Goal: Information Seeking & Learning: Find specific fact

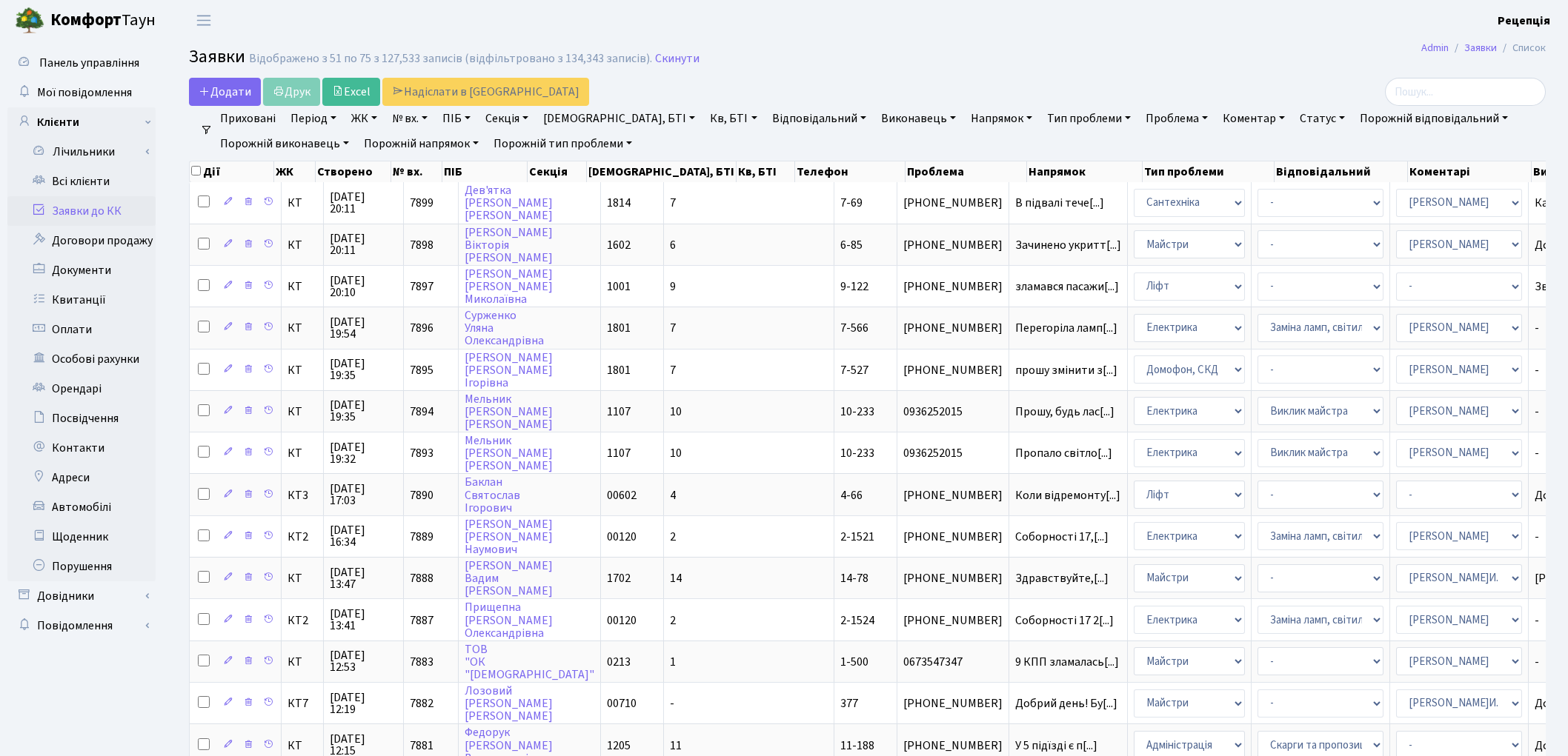
select select "25"
click at [97, 181] on link "Всі клієнти" at bounding box center [81, 181] width 148 height 30
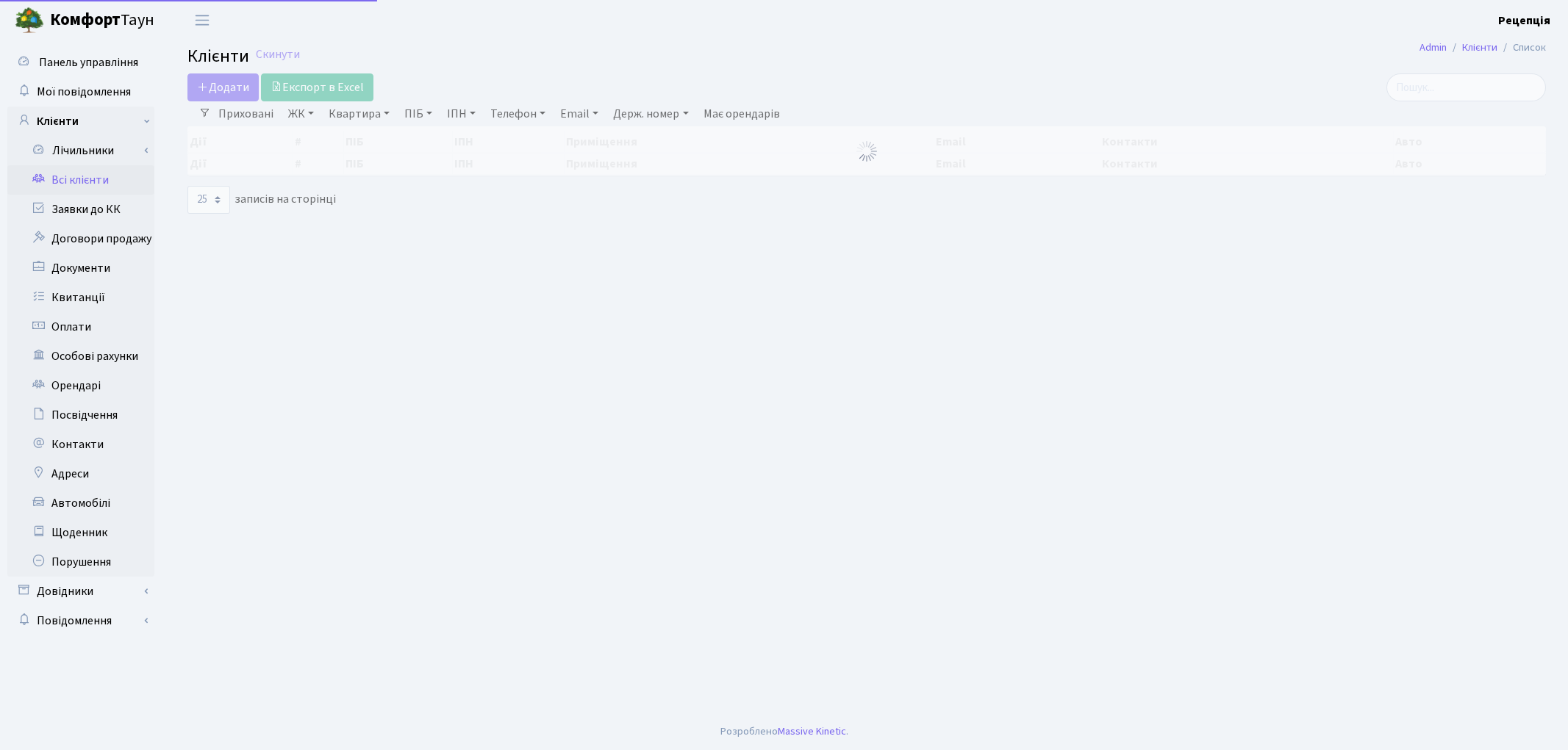
select select "25"
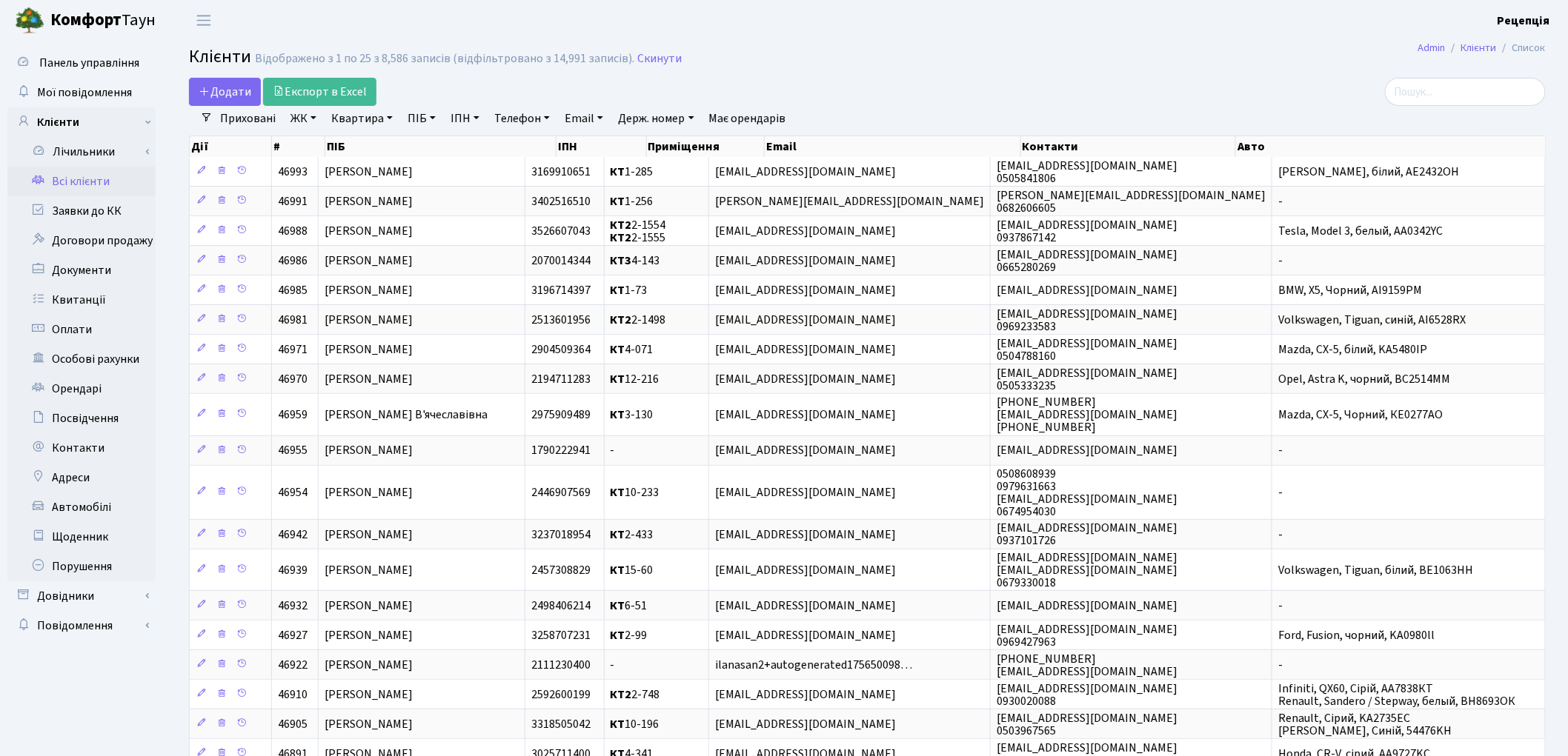
click at [639, 113] on link "Держ. номер" at bounding box center [656, 118] width 87 height 25
type input "4609"
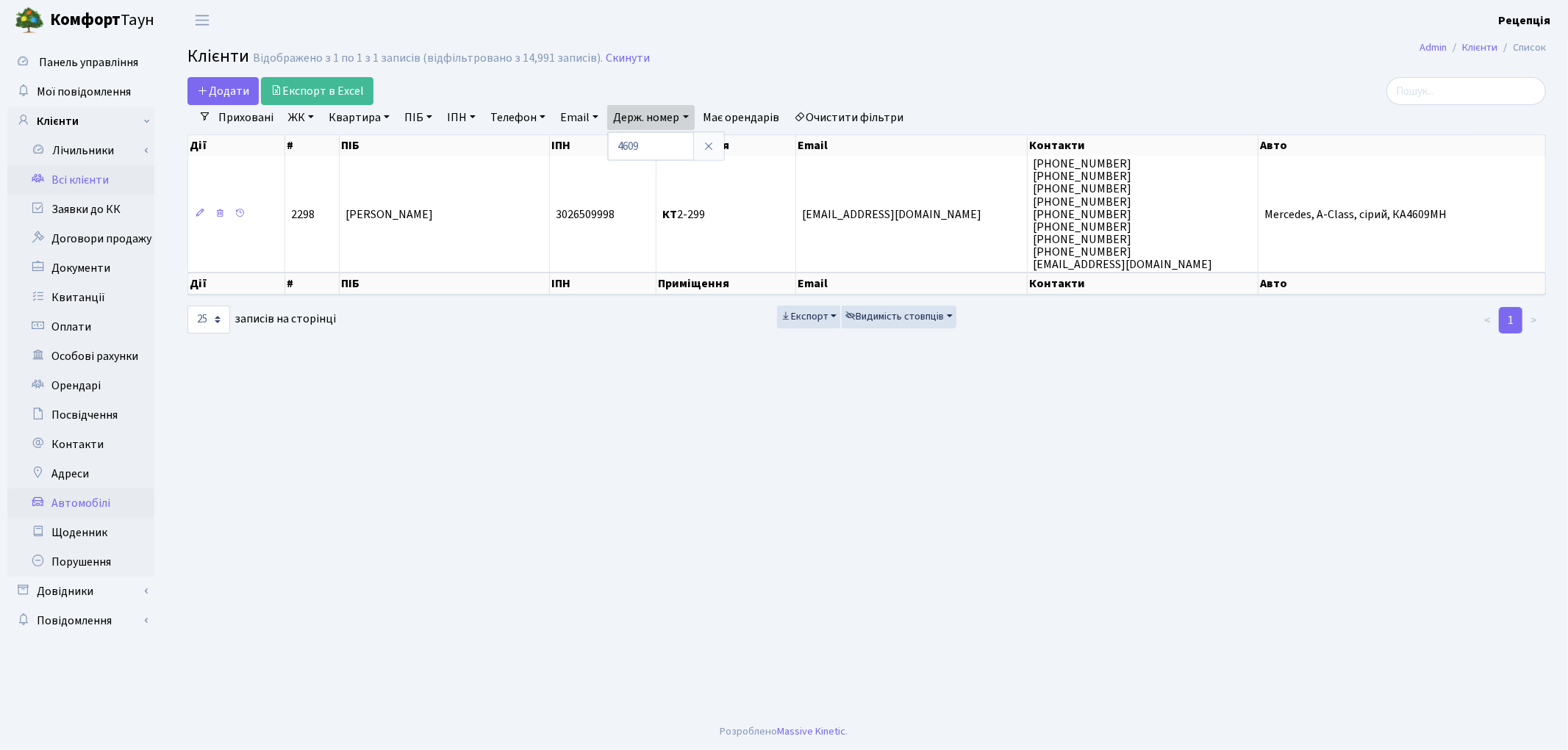
click at [97, 501] on link "Автомобілі" at bounding box center [81, 503] width 147 height 30
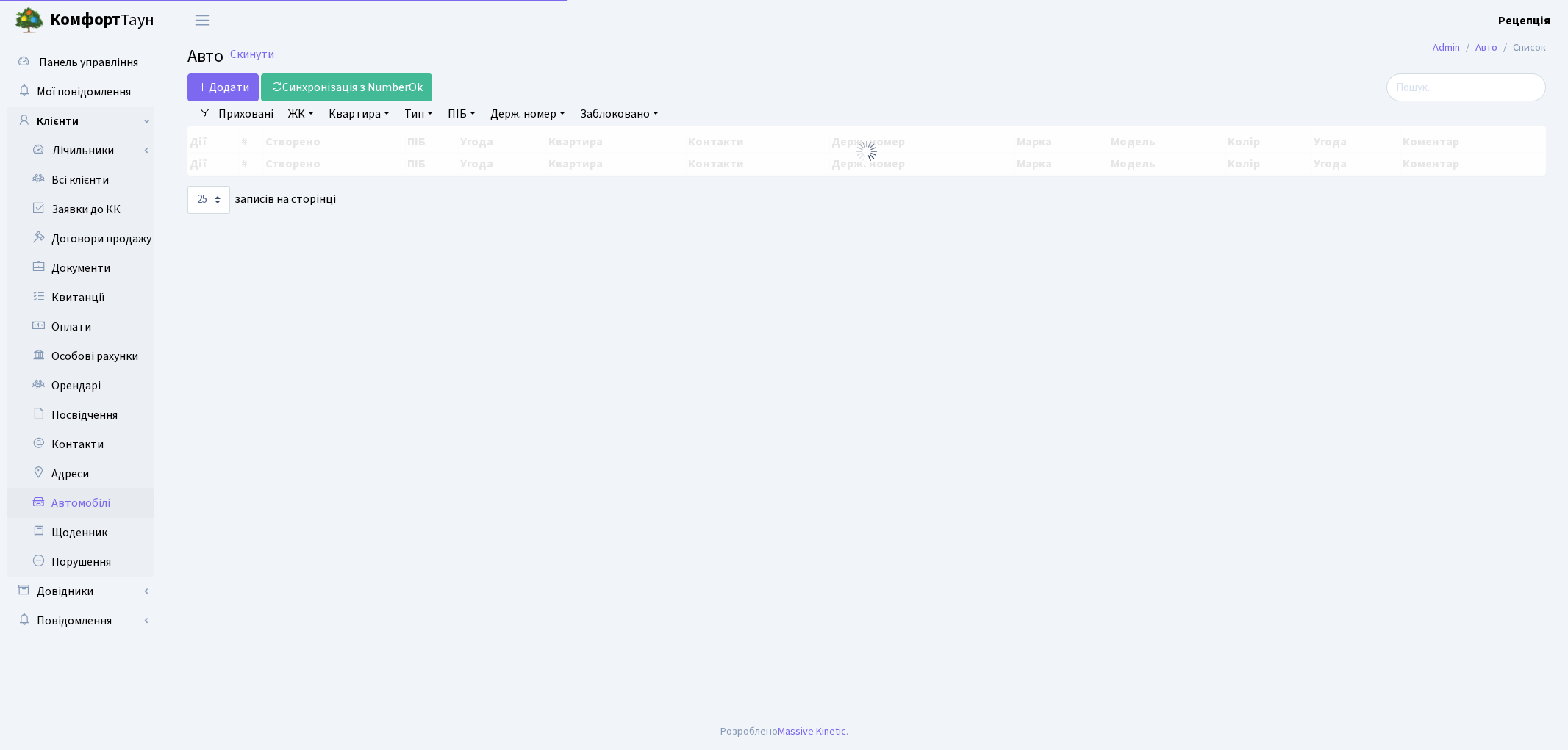
select select "25"
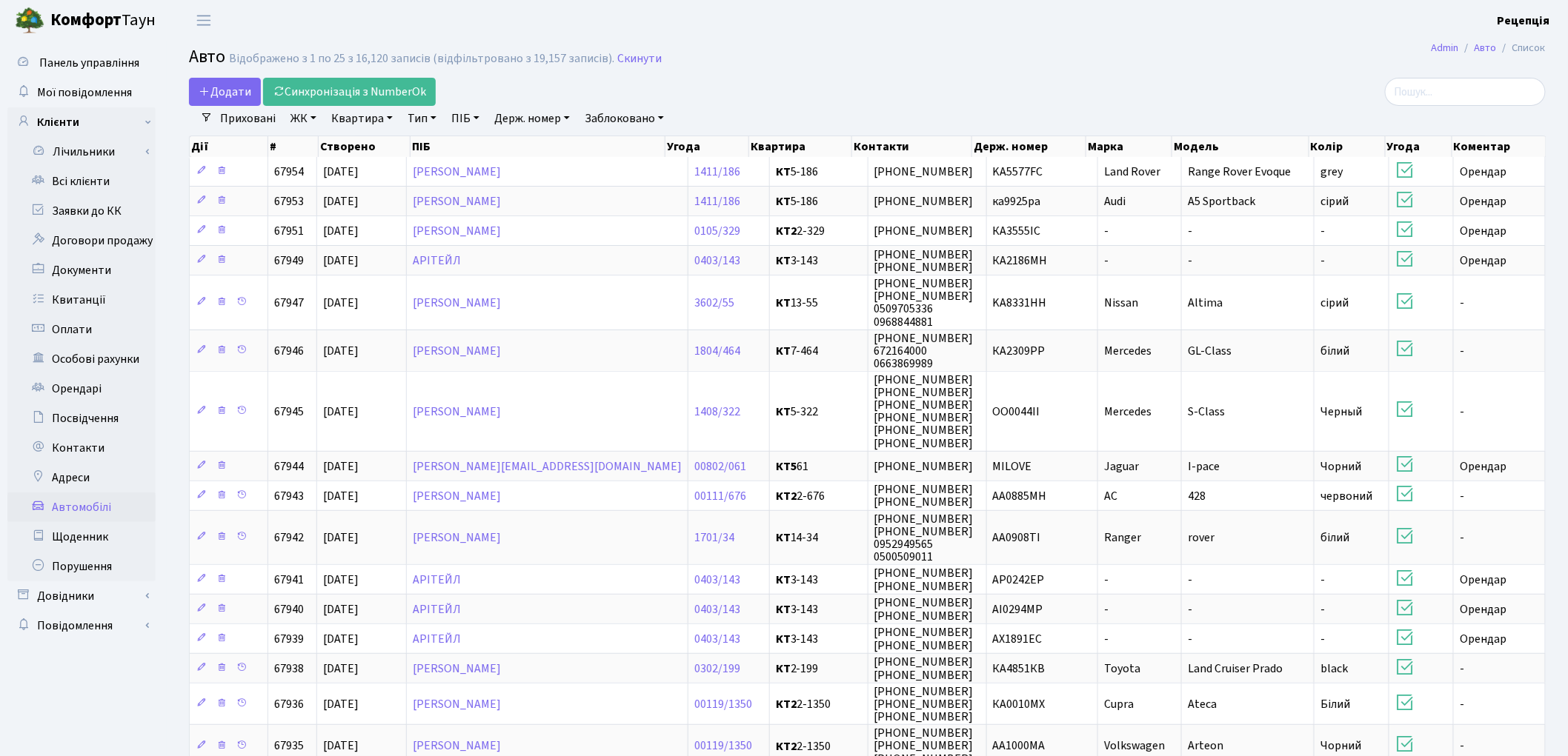
click at [558, 121] on link "Держ. номер" at bounding box center [532, 118] width 87 height 25
type input "4609"
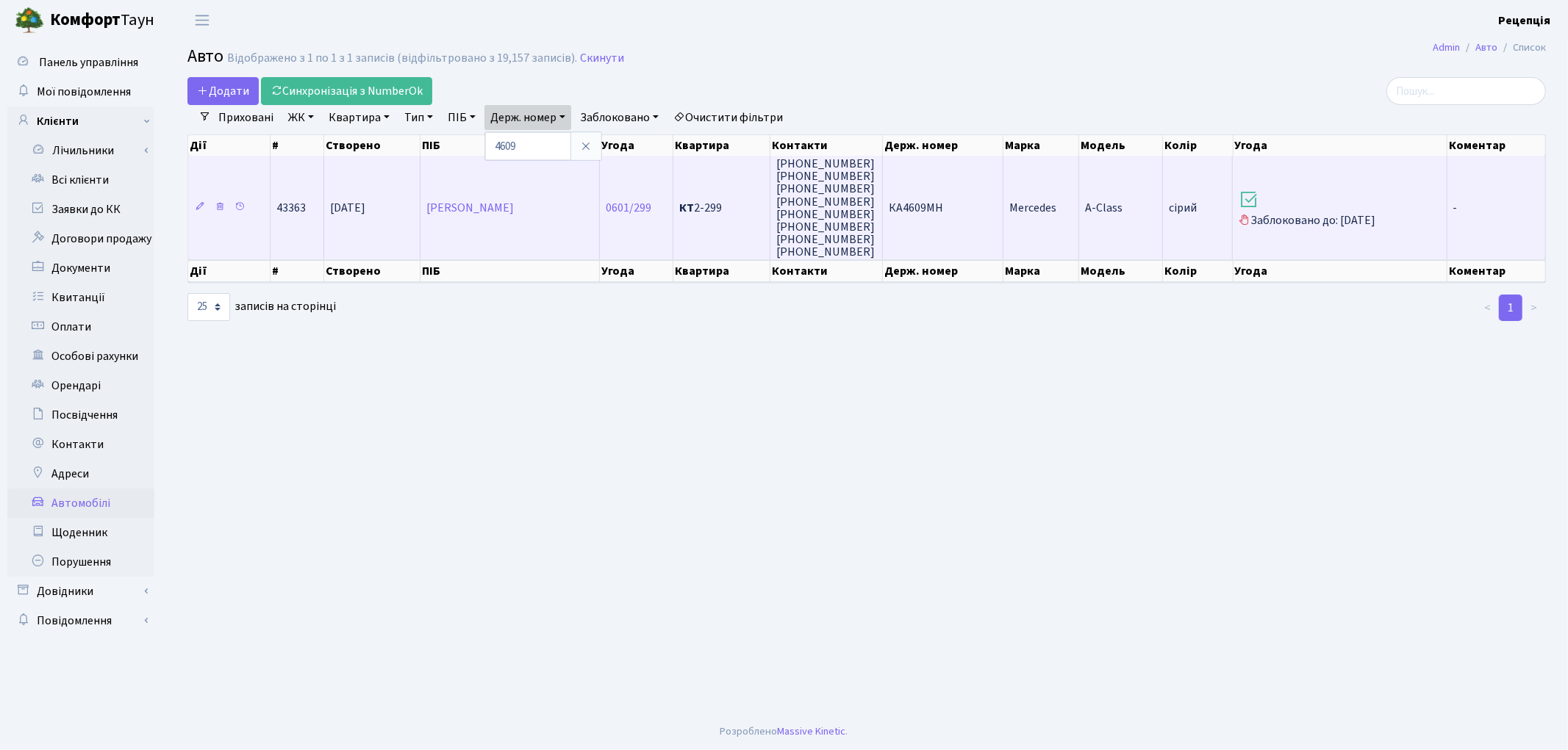
click at [1099, 214] on td "A-Class" at bounding box center [1121, 208] width 84 height 104
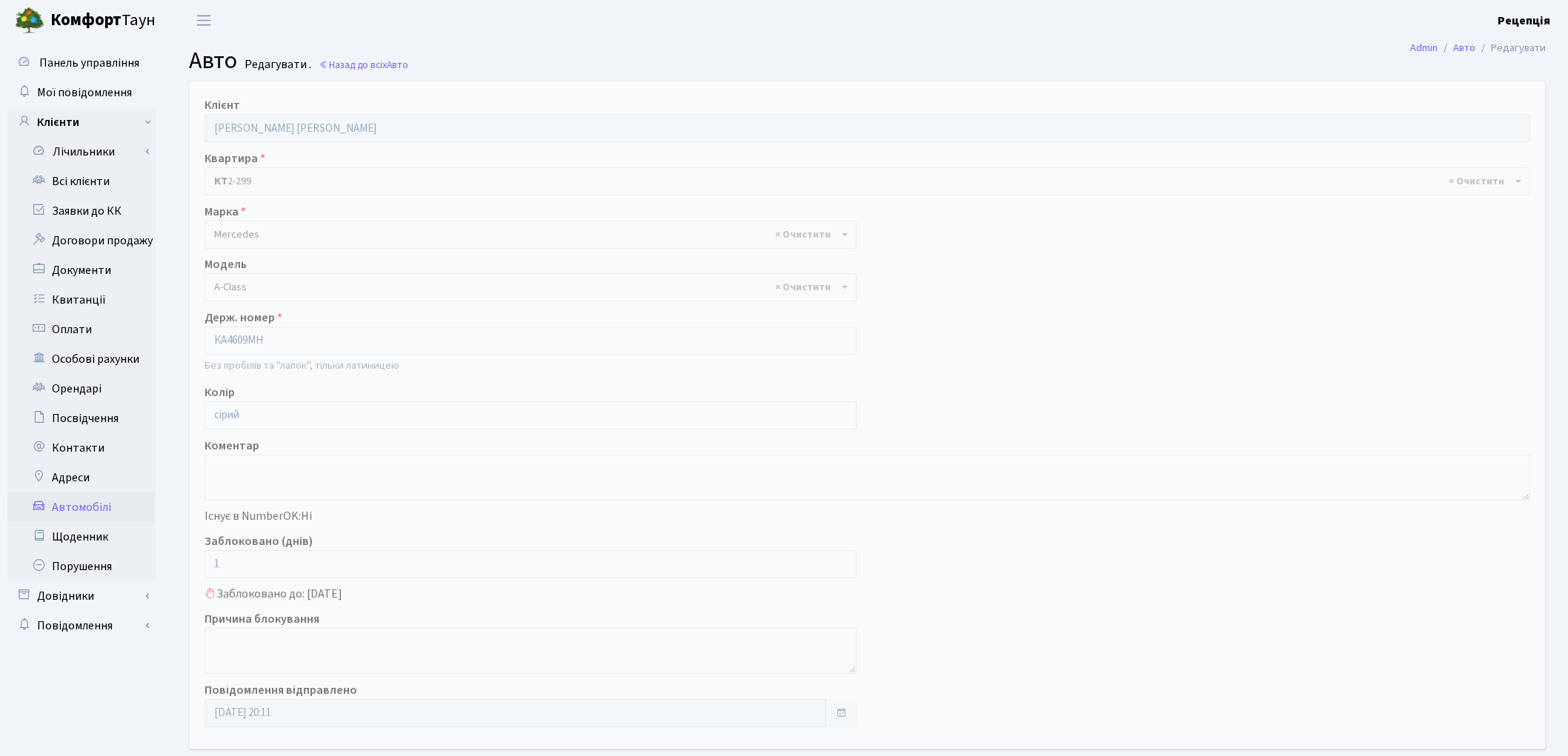
select select "1453"
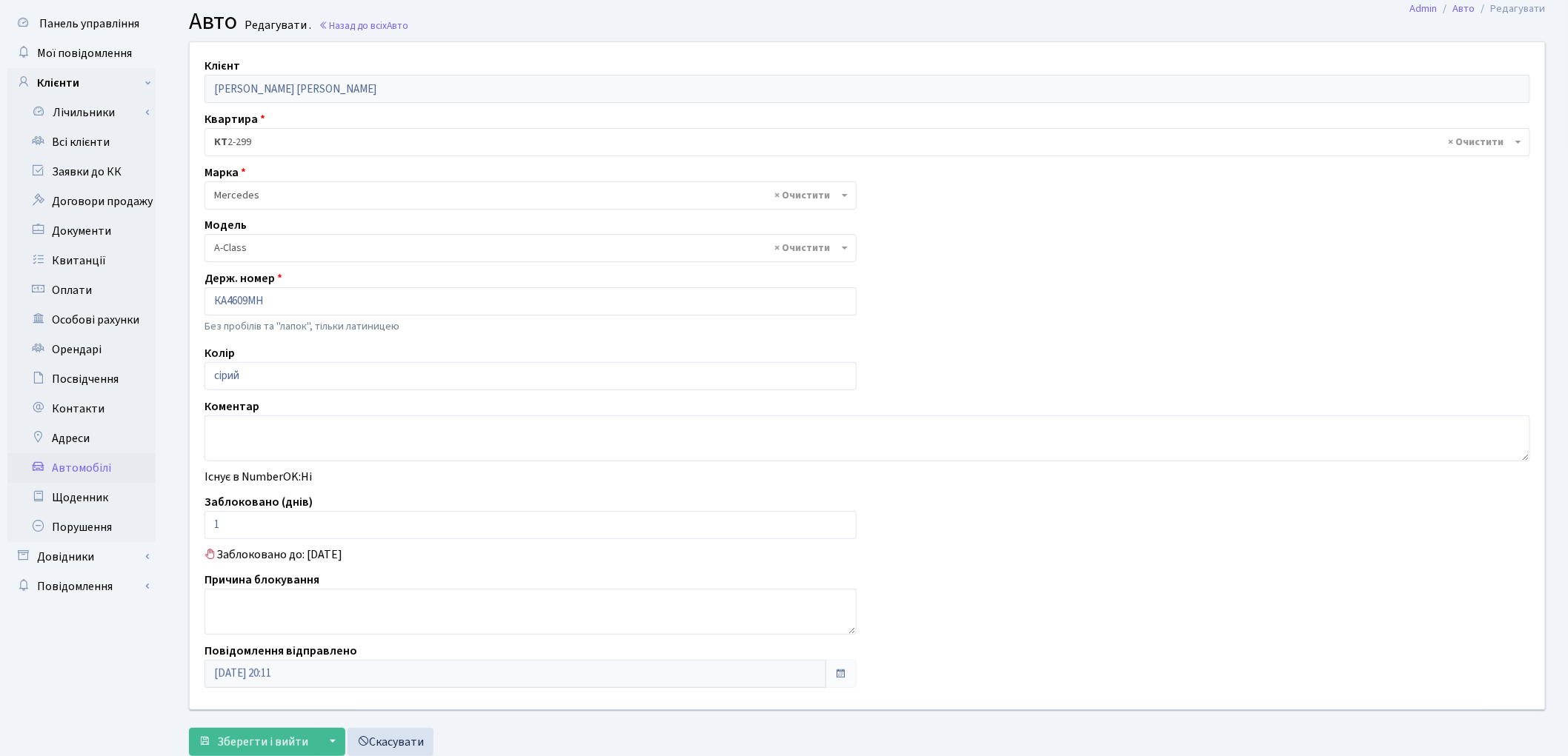
scroll to position [83, 0]
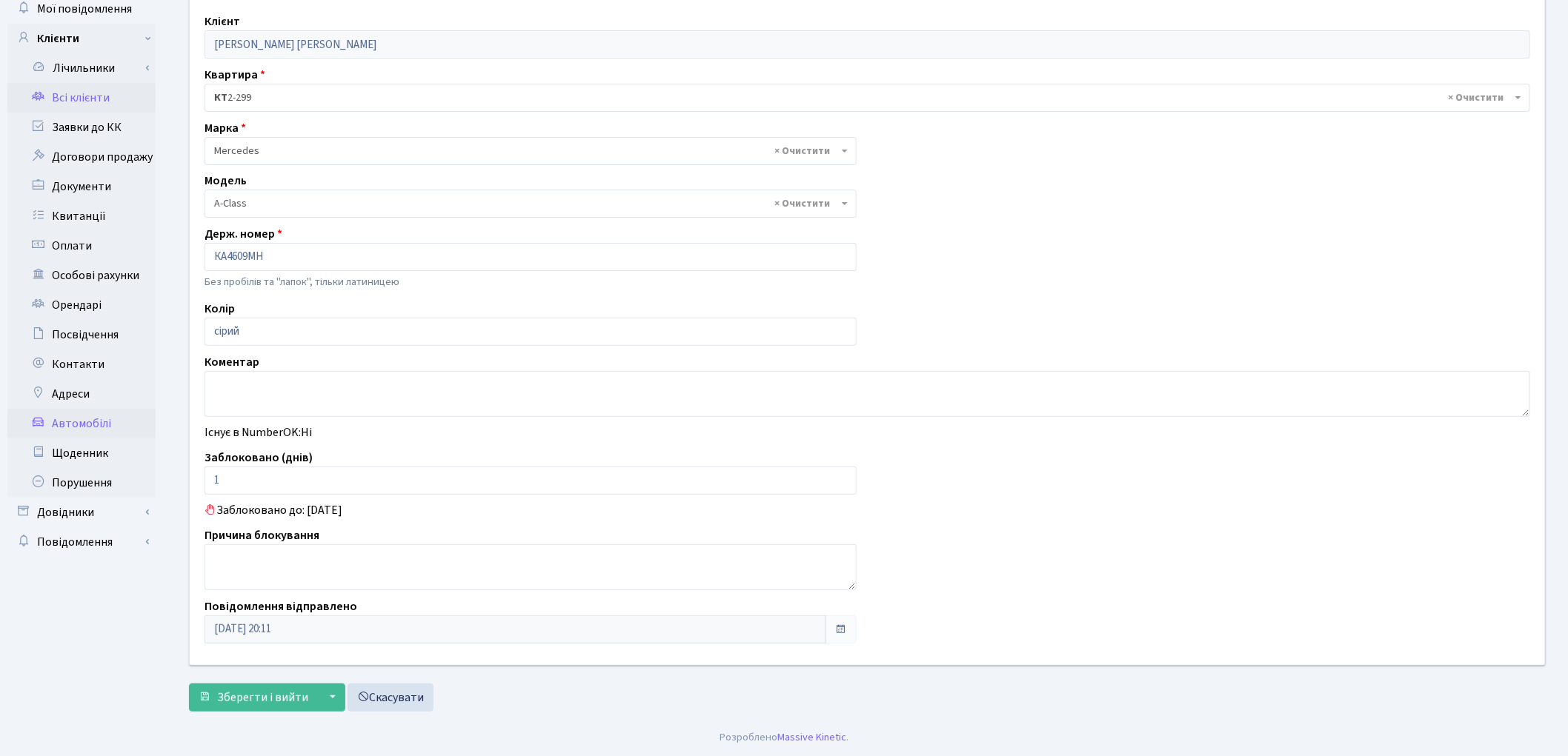
click at [48, 106] on link "Всі клієнти" at bounding box center [81, 98] width 148 height 30
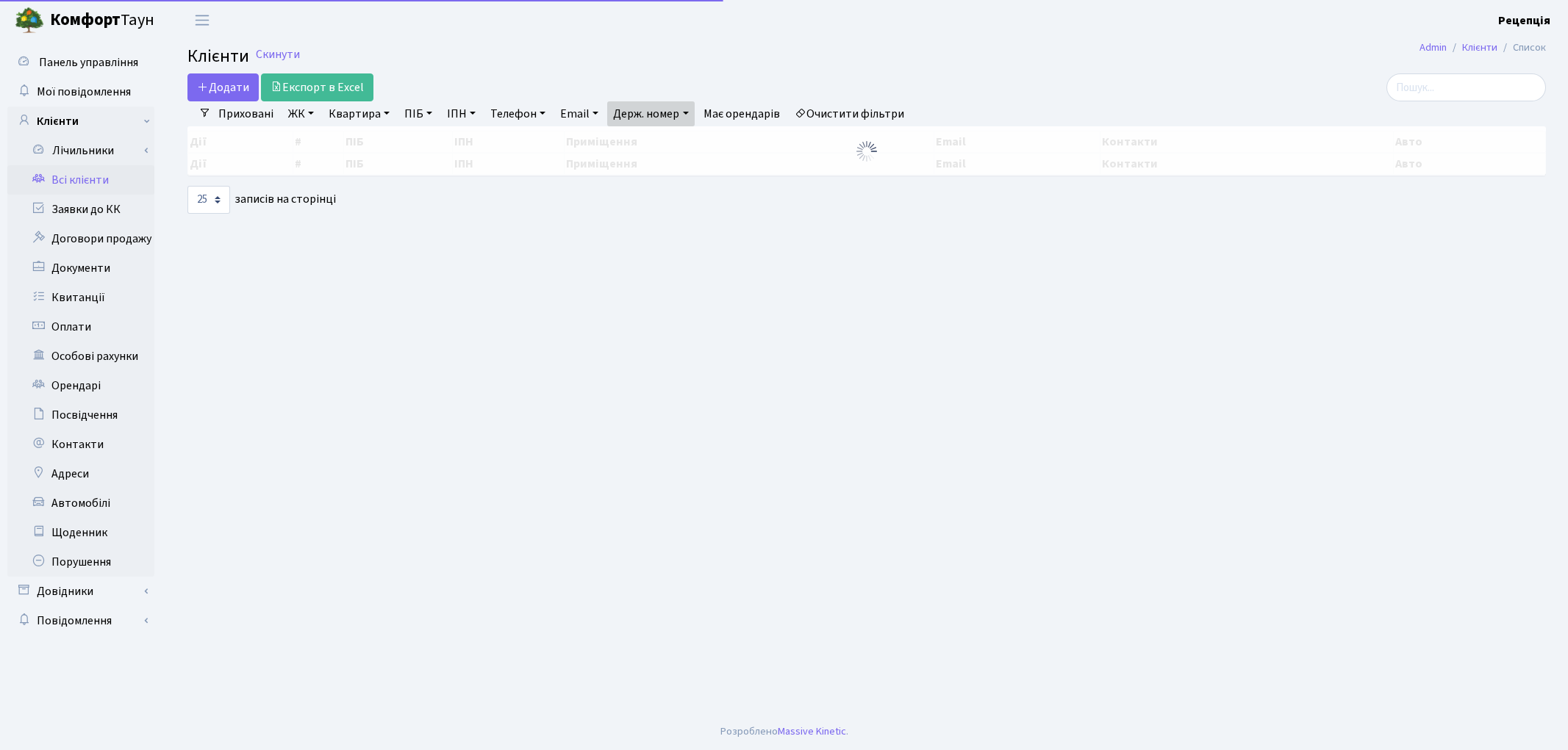
select select "25"
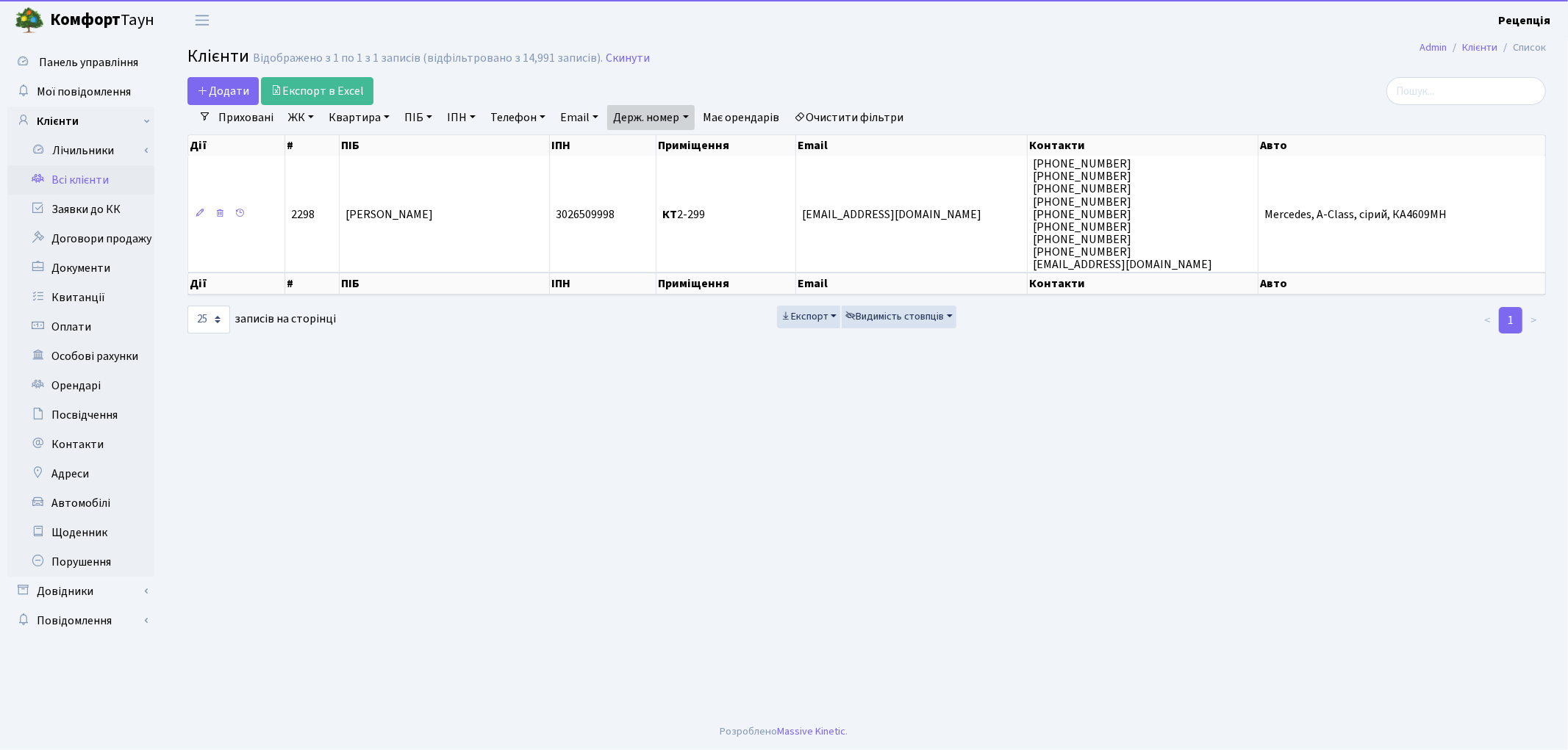
click at [819, 113] on link "Очистити фільтри" at bounding box center [849, 117] width 121 height 25
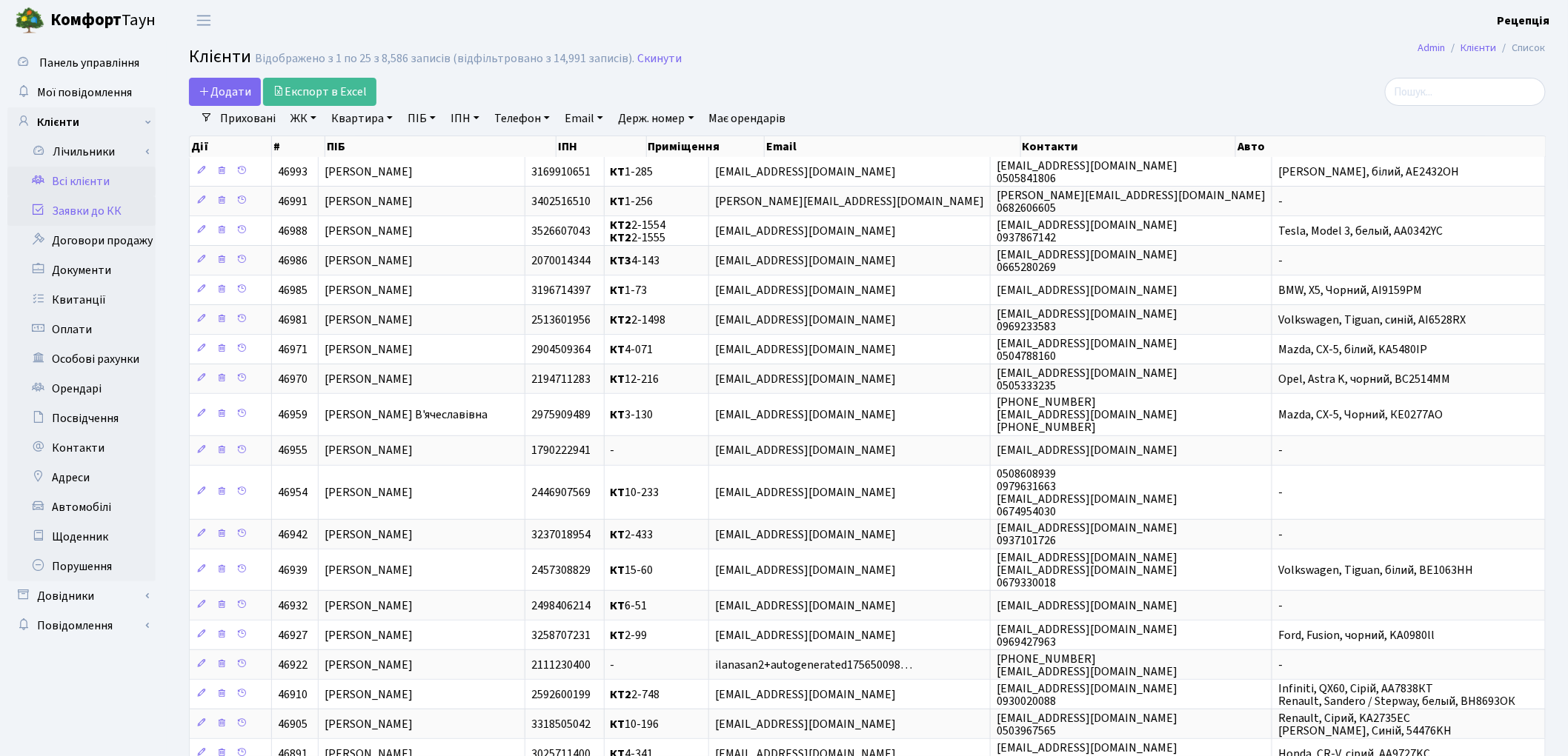
click at [93, 209] on link "Заявки до КК" at bounding box center [81, 211] width 148 height 30
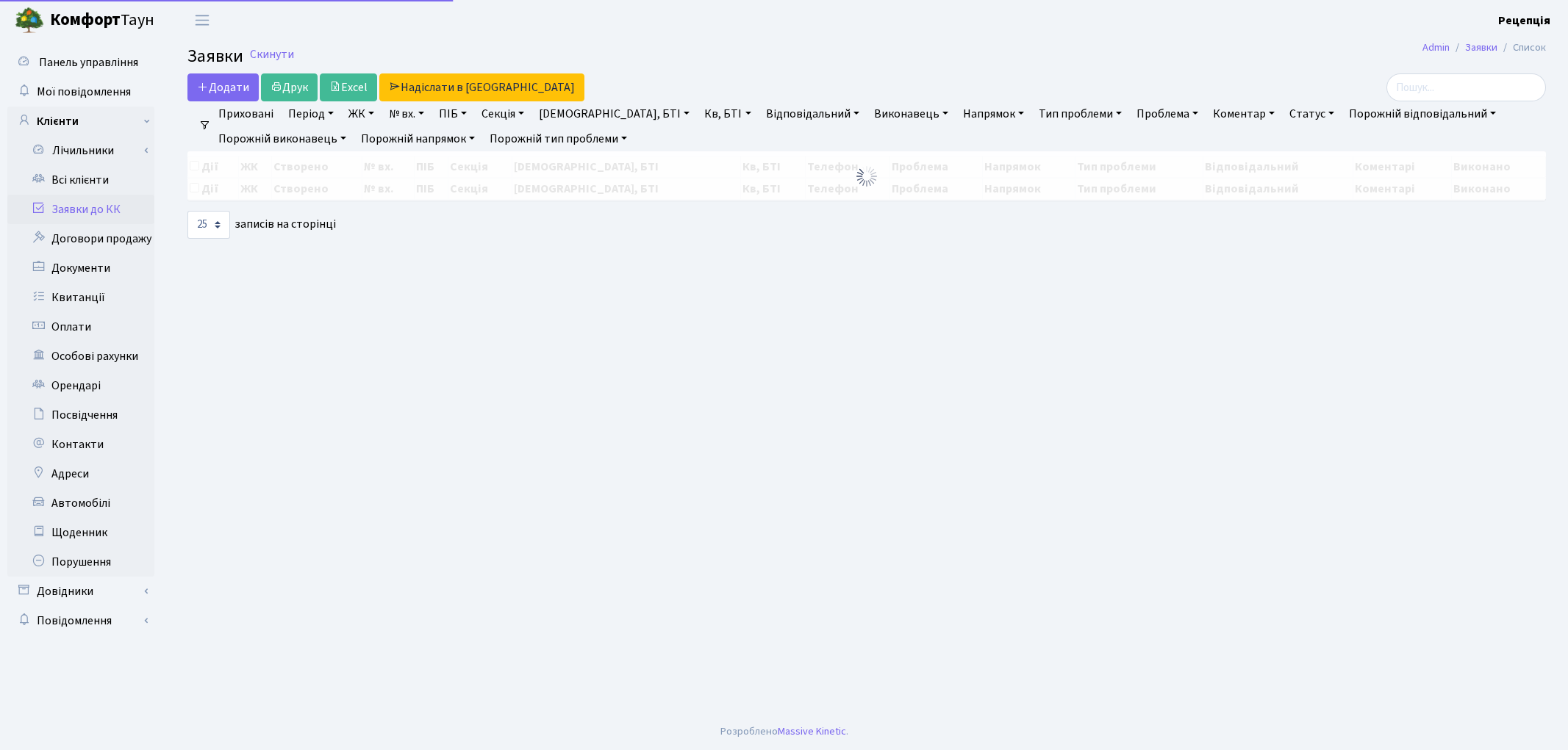
select select "25"
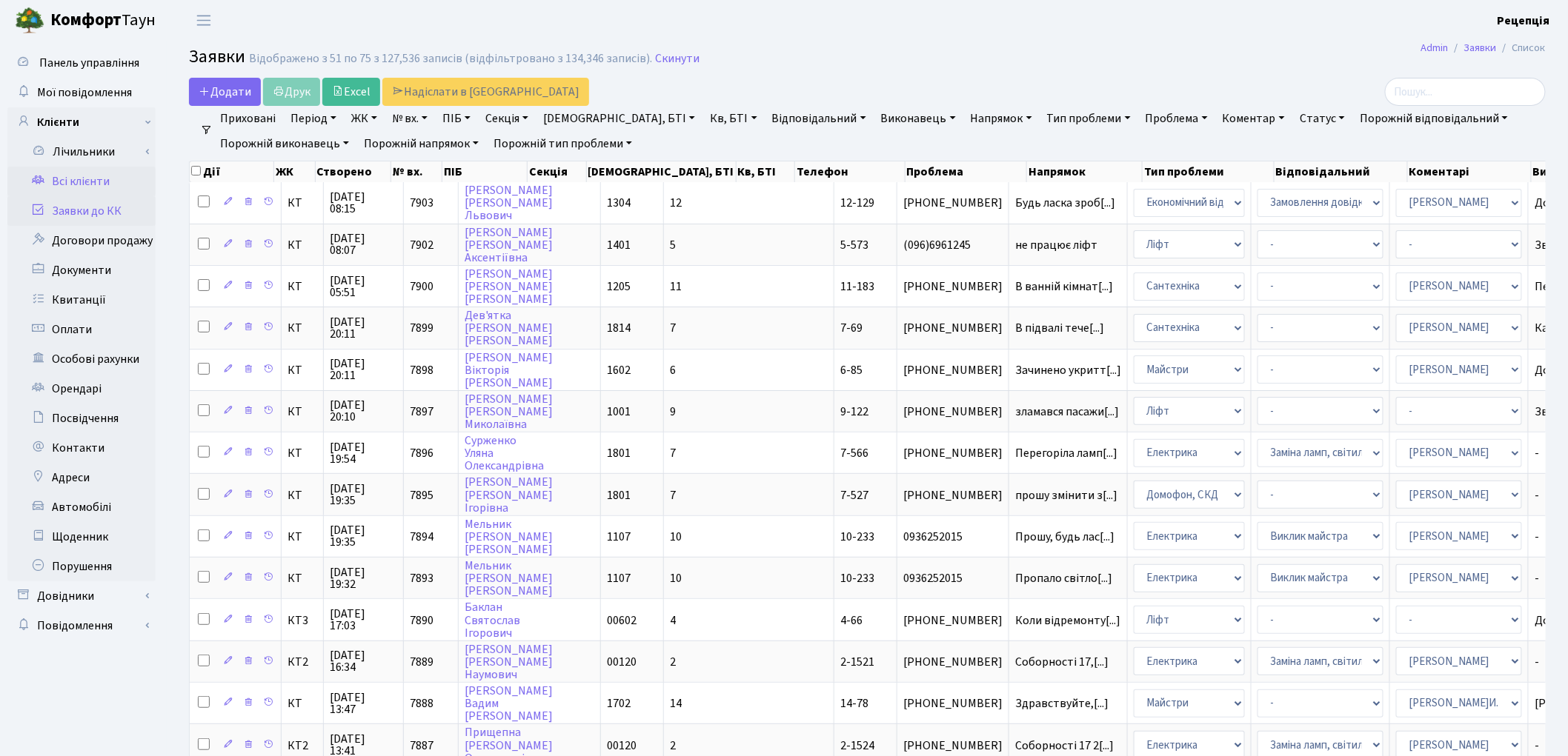
click at [53, 174] on link "Всі клієнти" at bounding box center [81, 181] width 148 height 30
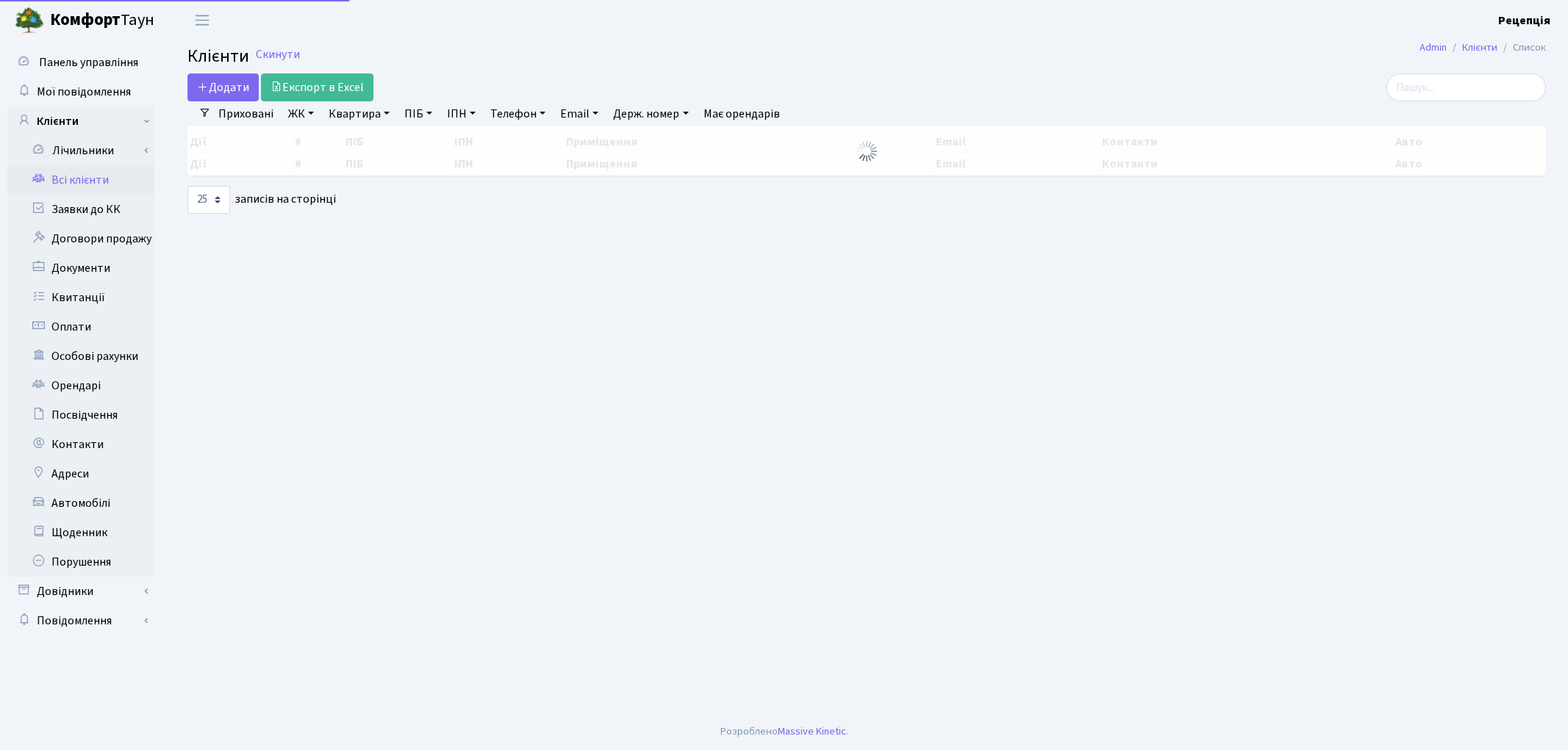
select select "25"
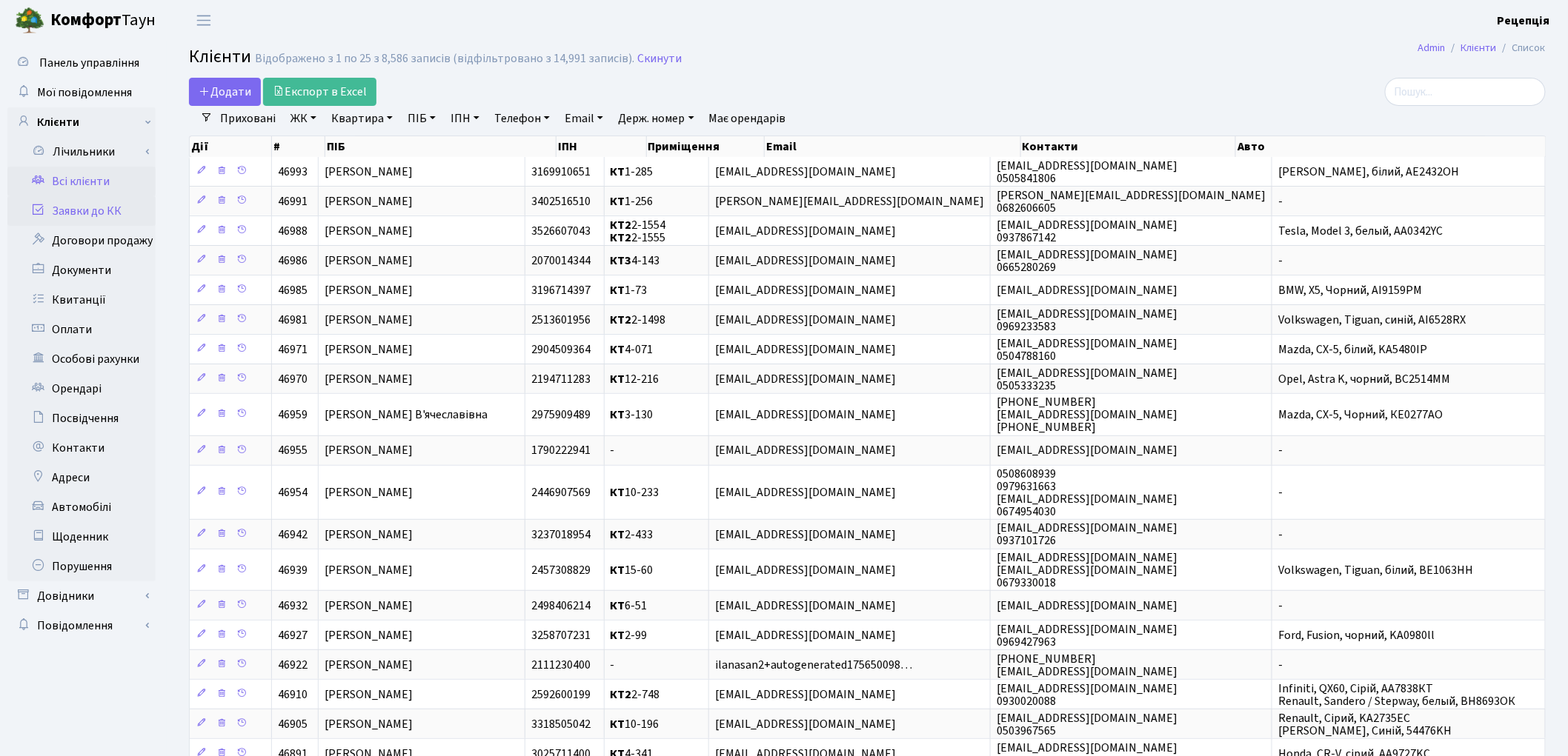
click at [90, 205] on link "Заявки до КК" at bounding box center [81, 211] width 148 height 30
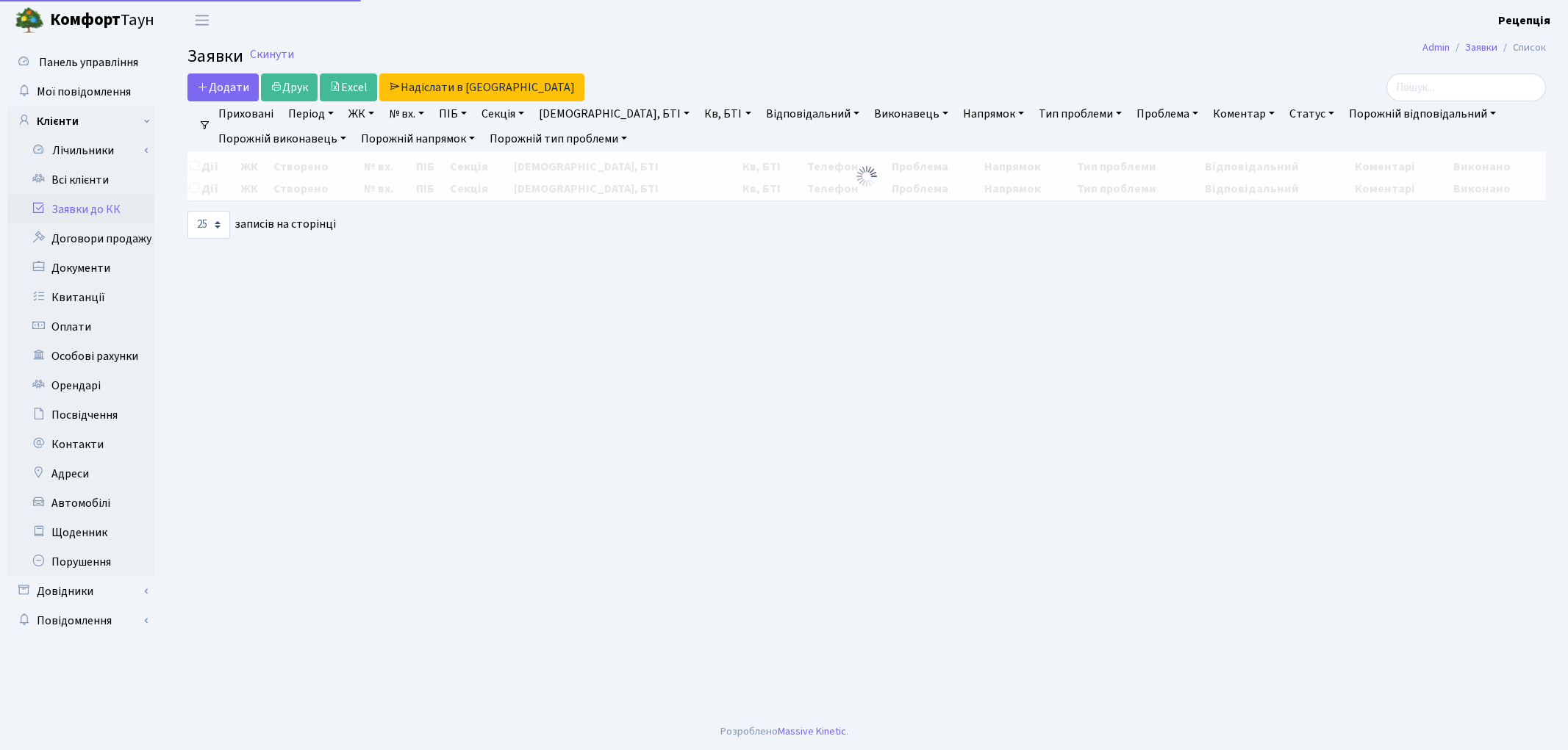
select select "25"
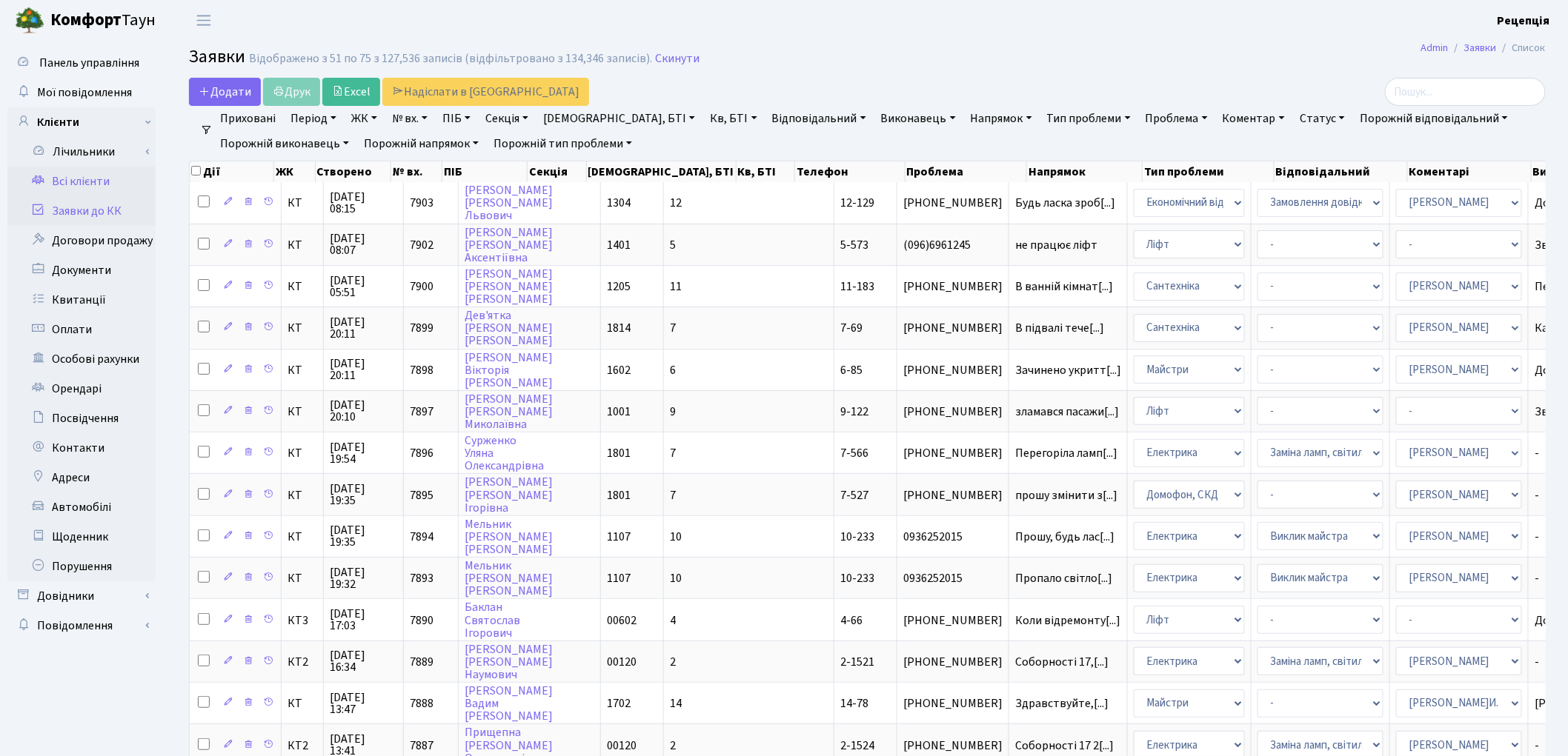
click at [100, 181] on link "Всі клієнти" at bounding box center [81, 181] width 148 height 30
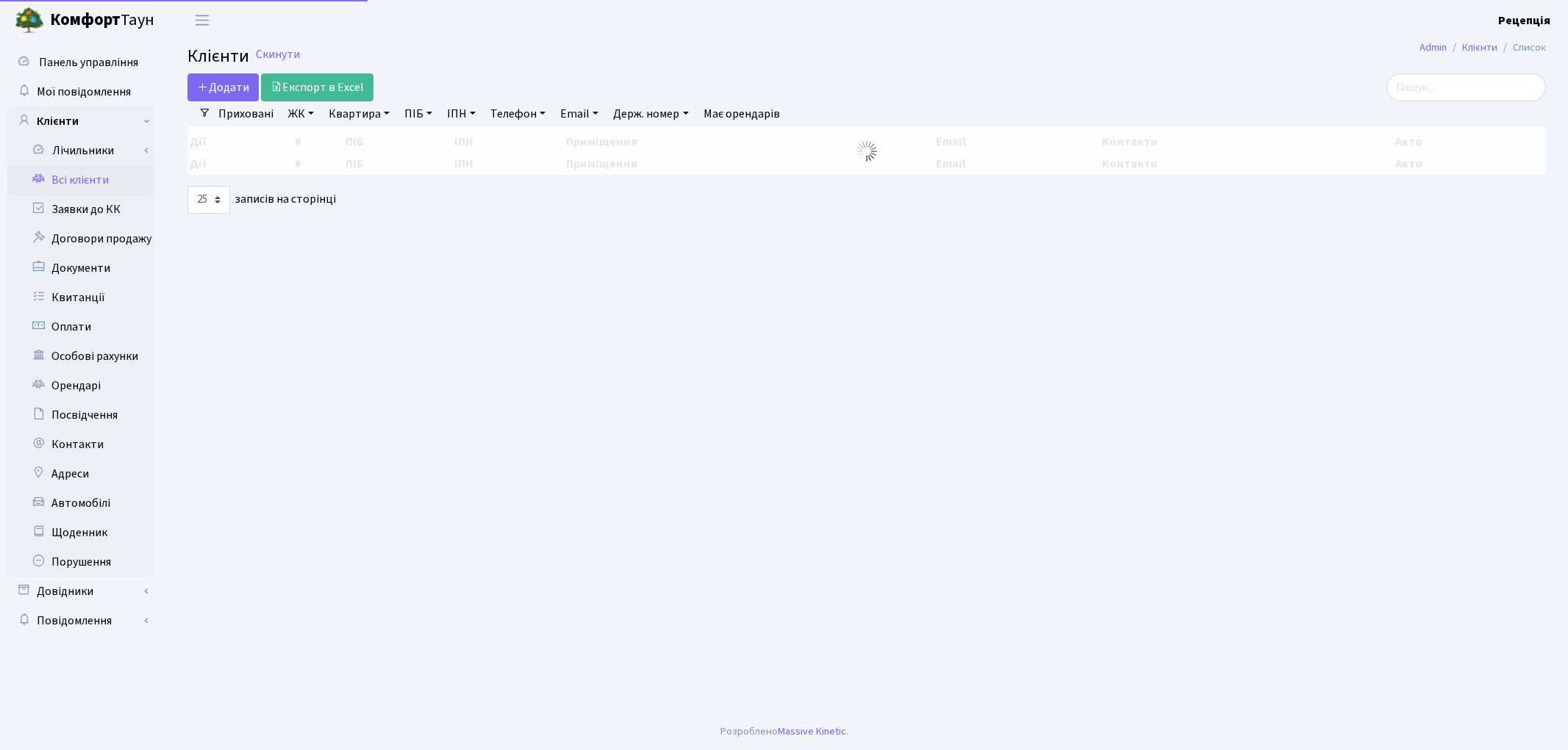
select select "25"
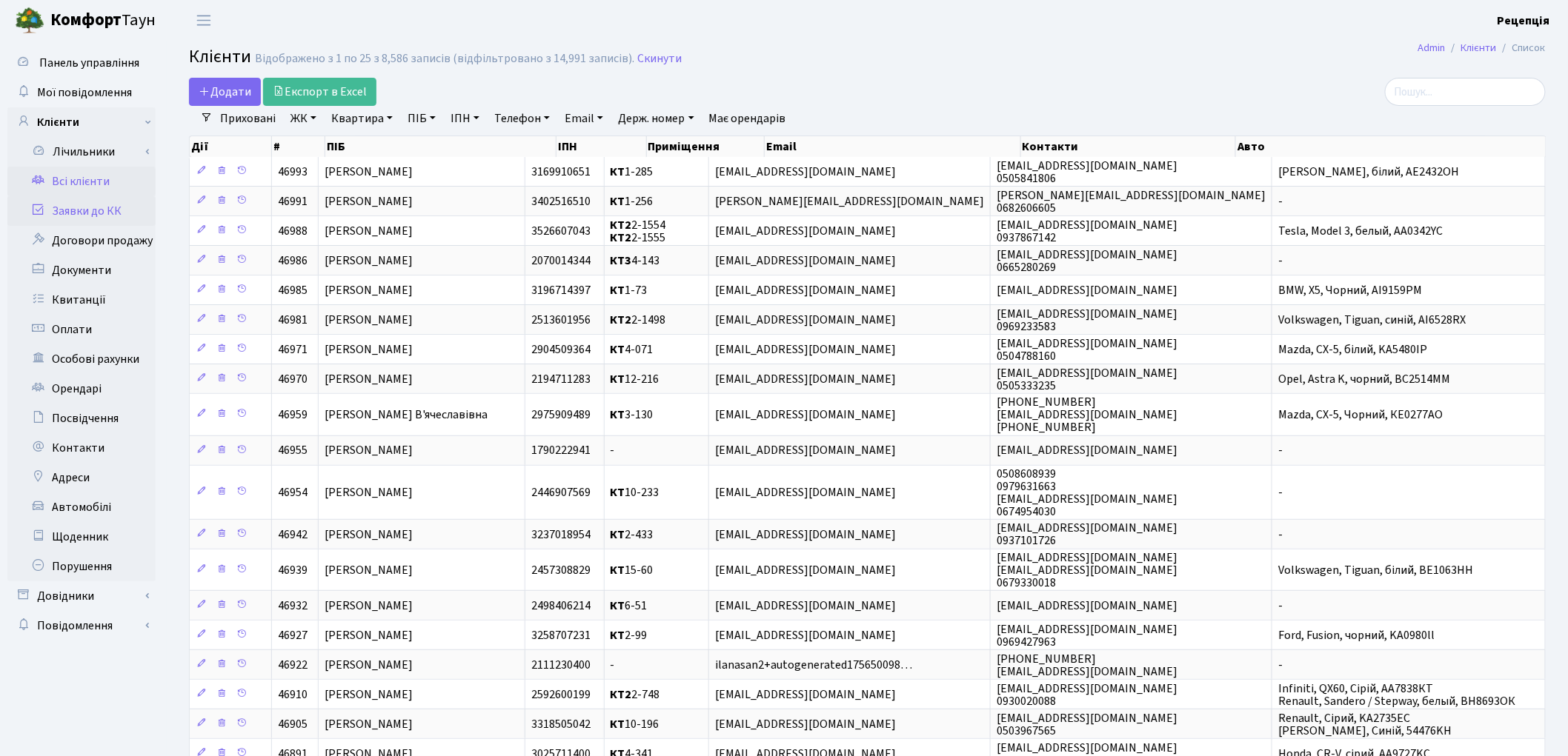
click at [120, 211] on link "Заявки до КК" at bounding box center [81, 211] width 148 height 30
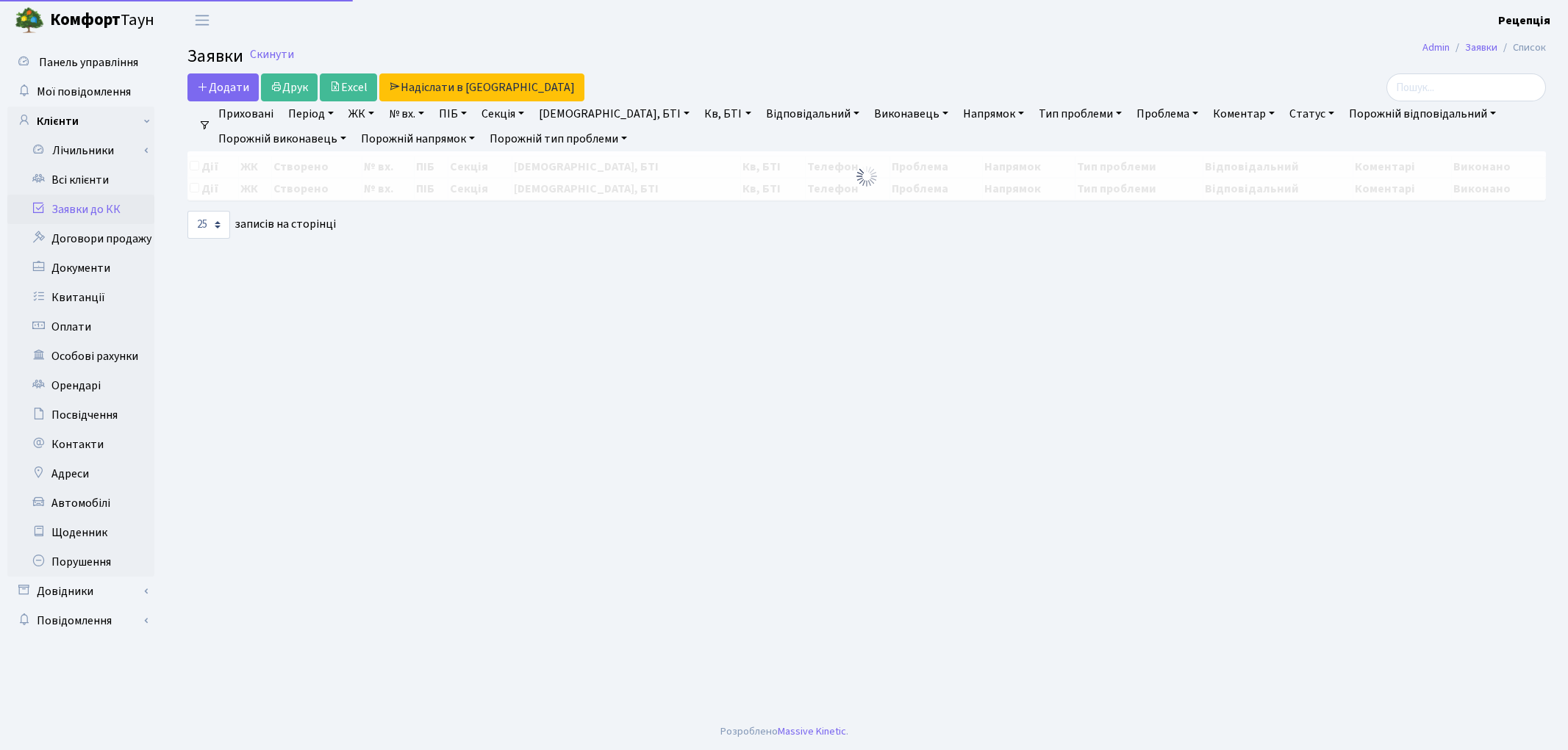
select select "25"
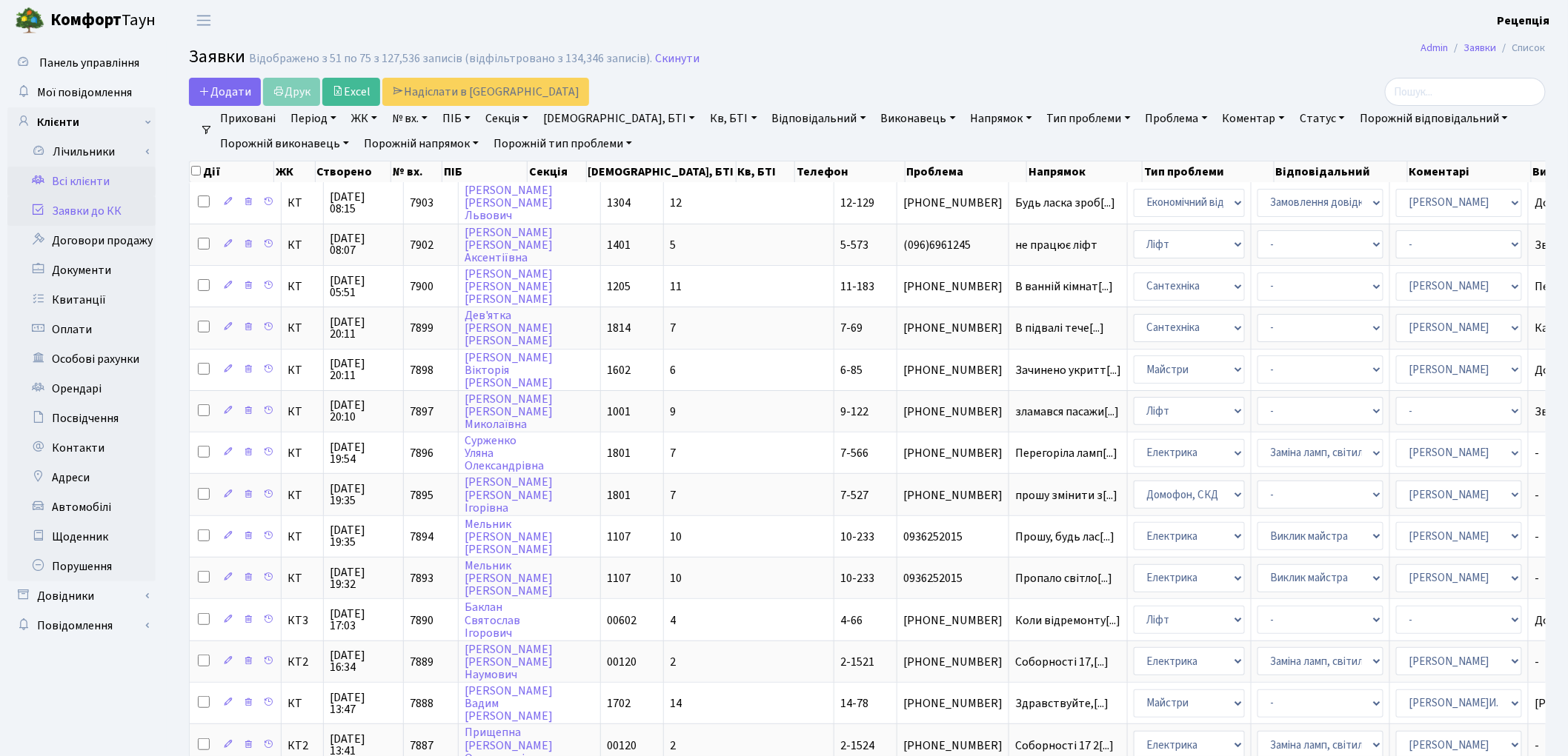
click at [57, 178] on link "Всі клієнти" at bounding box center [81, 181] width 148 height 30
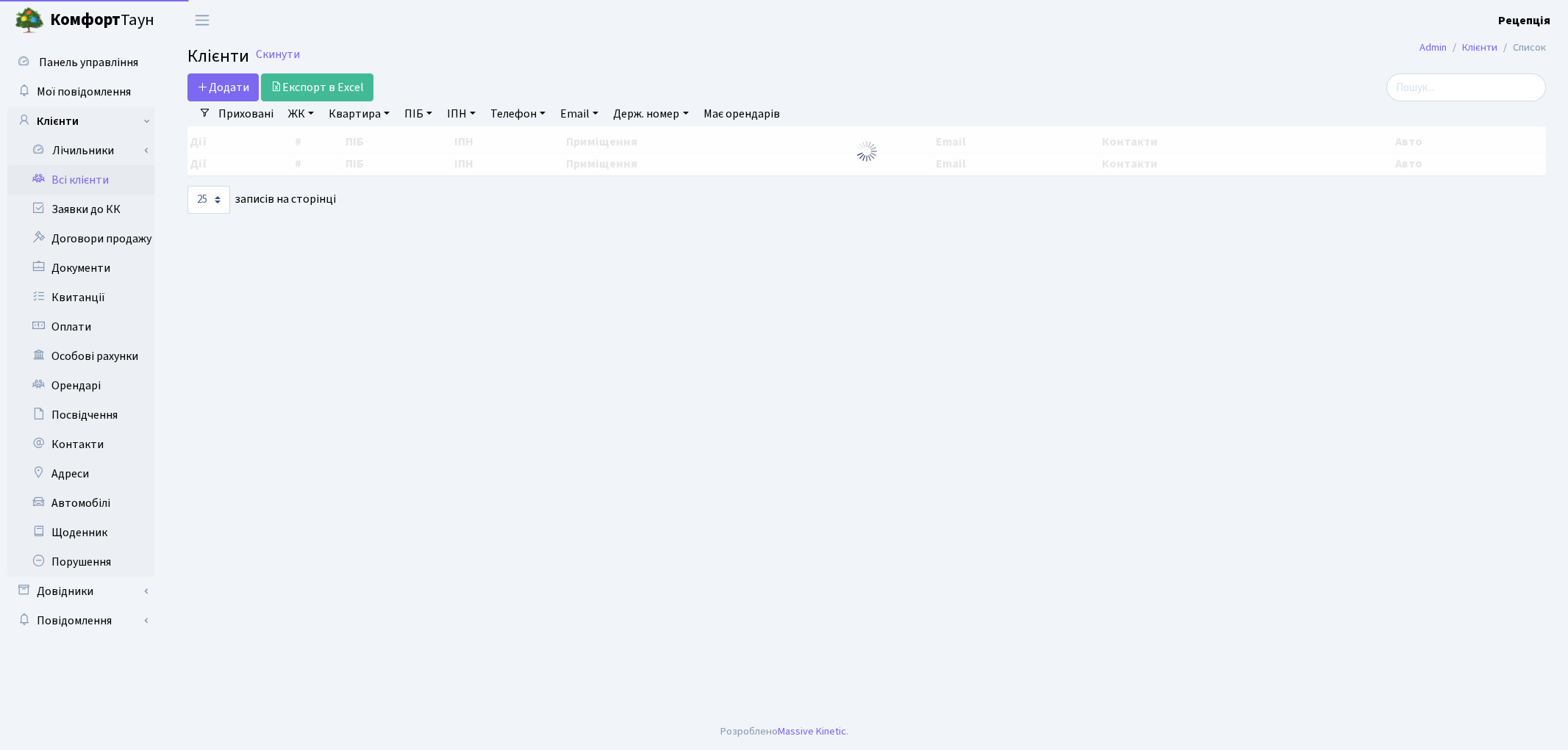
select select "25"
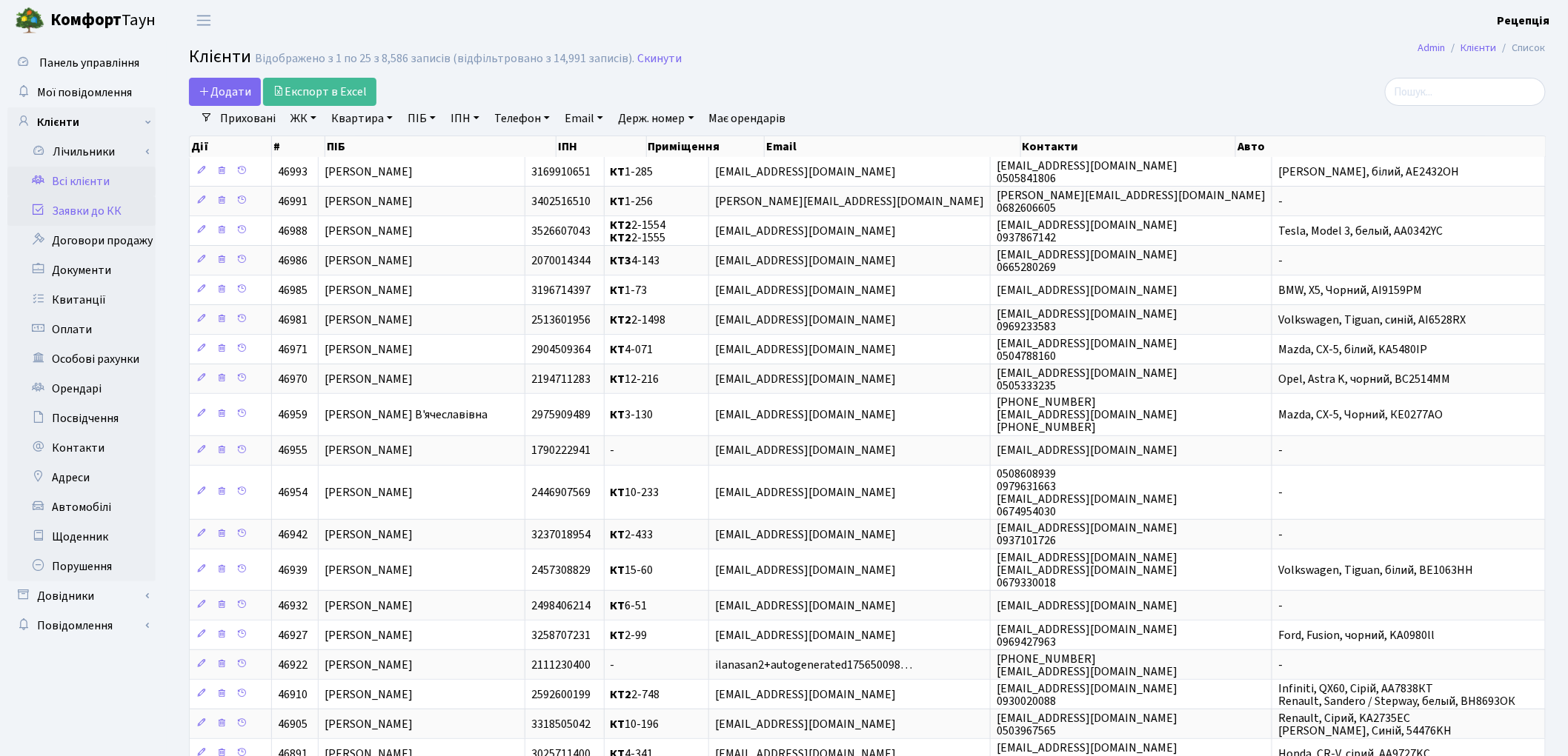
click at [86, 210] on link "Заявки до КК" at bounding box center [81, 211] width 148 height 30
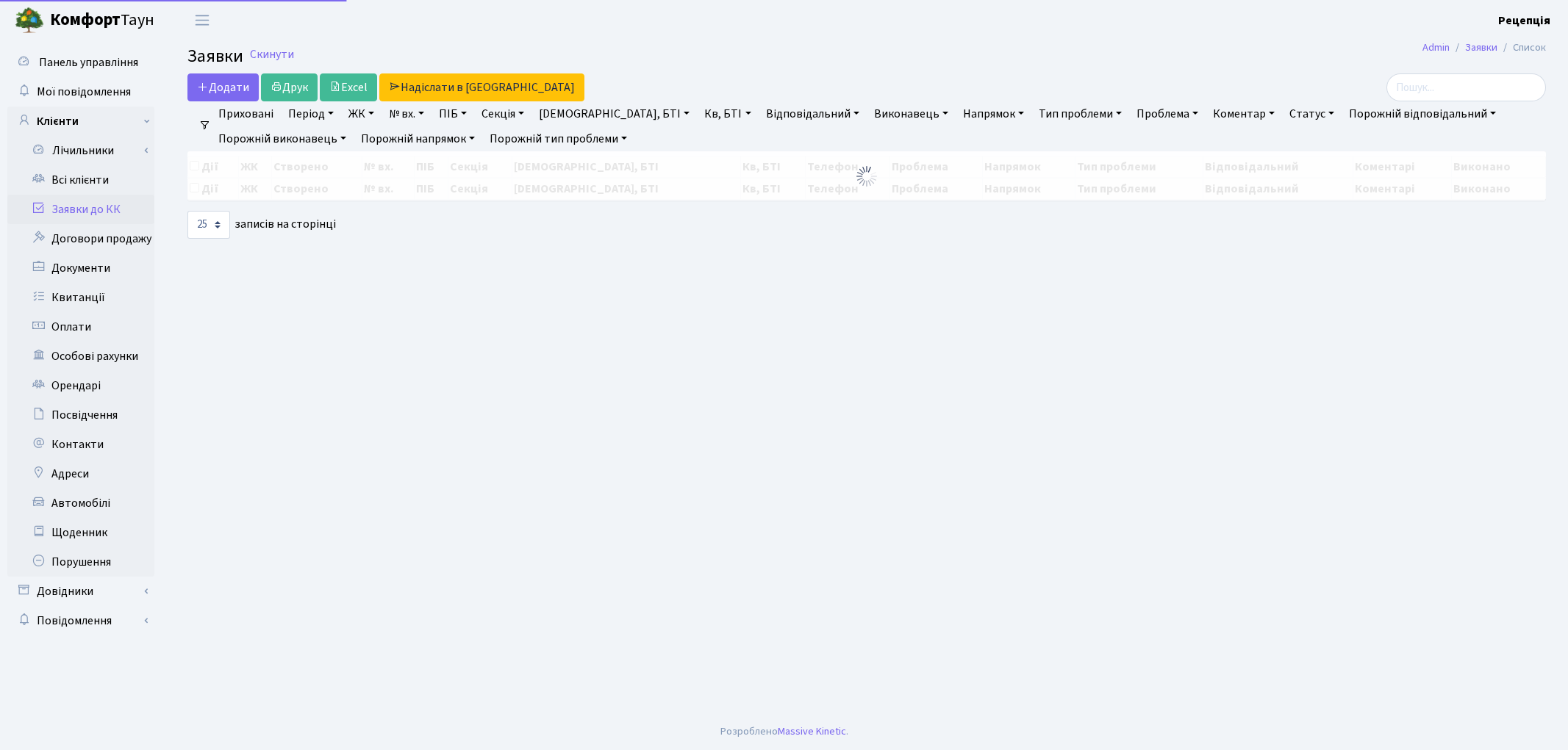
select select "25"
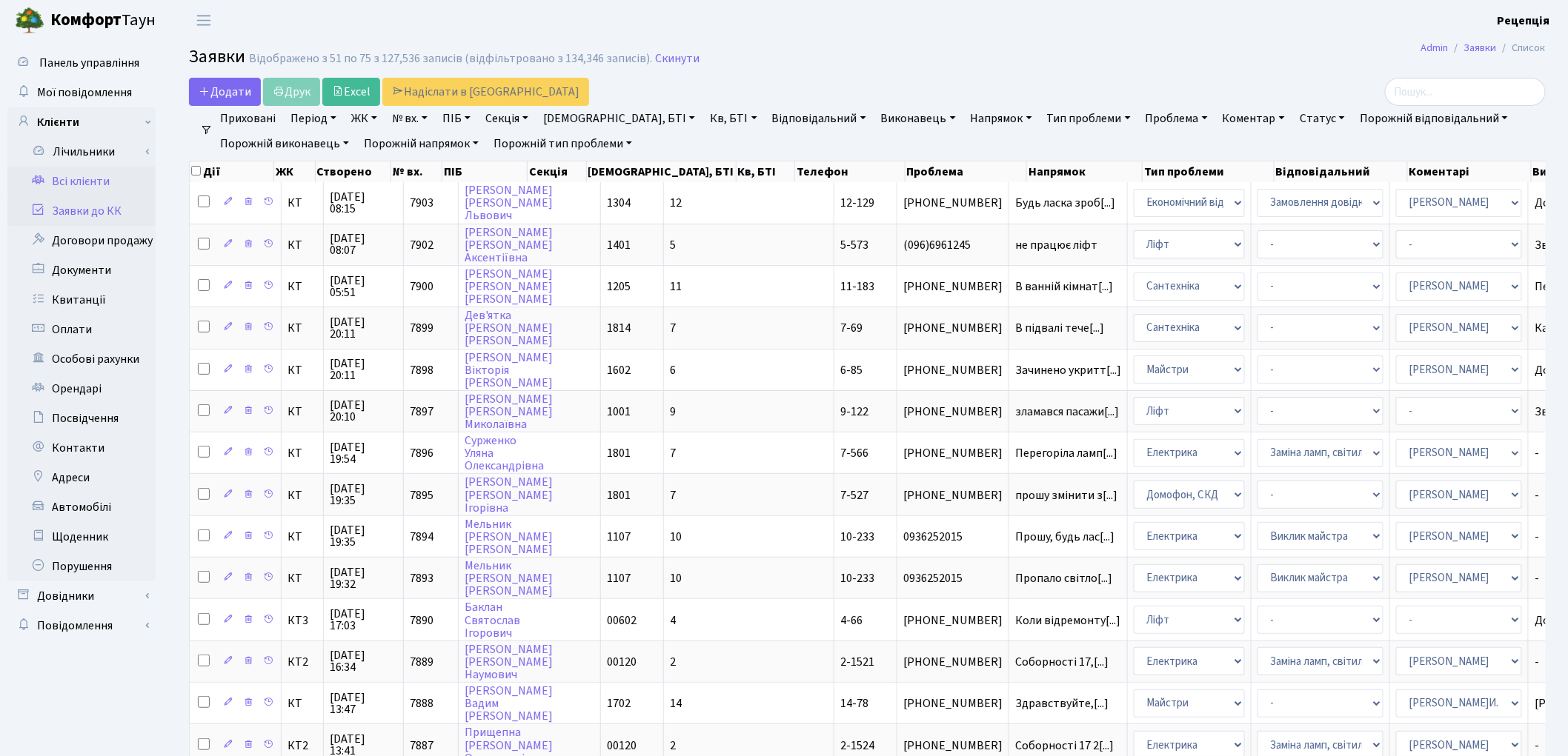
click at [67, 175] on link "Всі клієнти" at bounding box center [81, 181] width 148 height 30
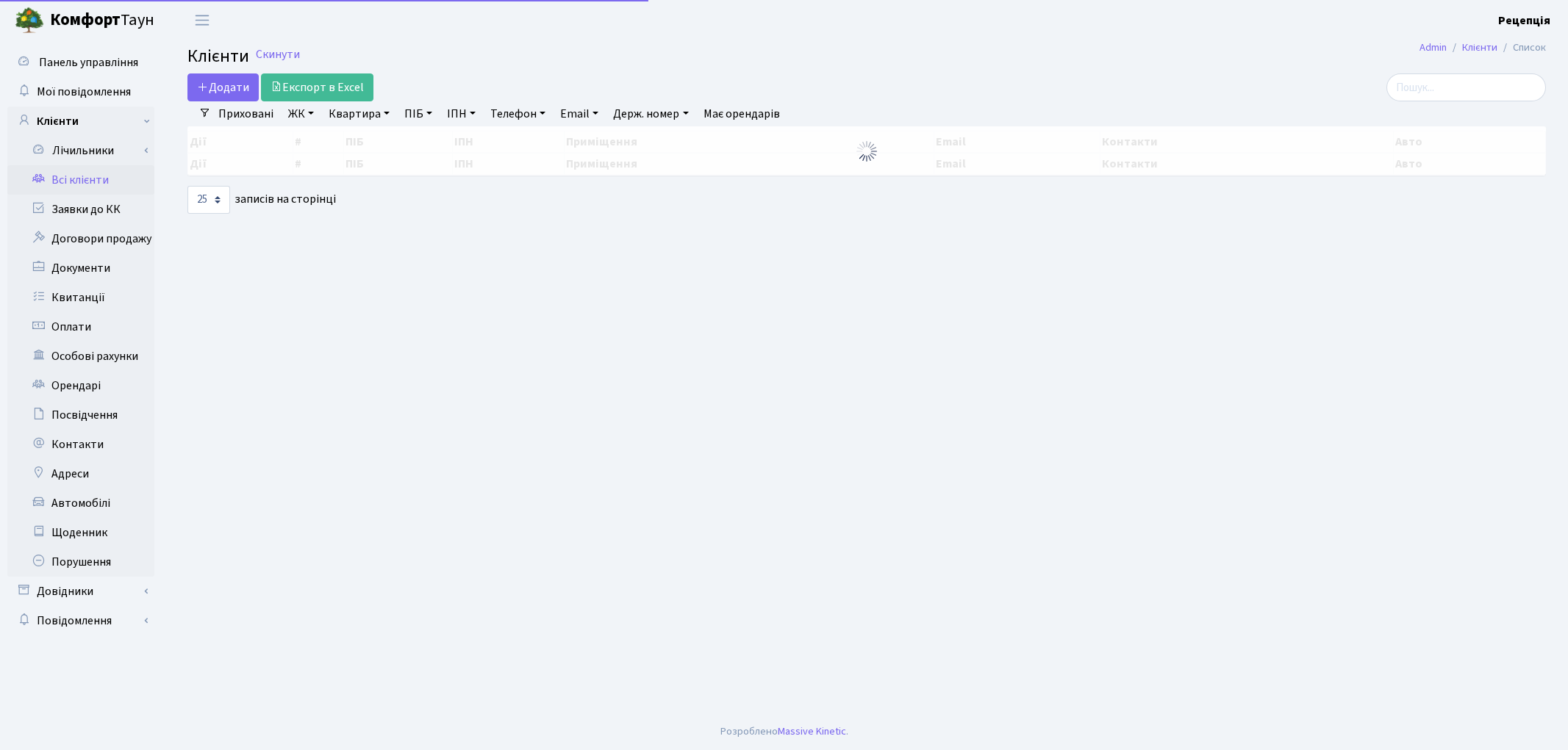
select select "25"
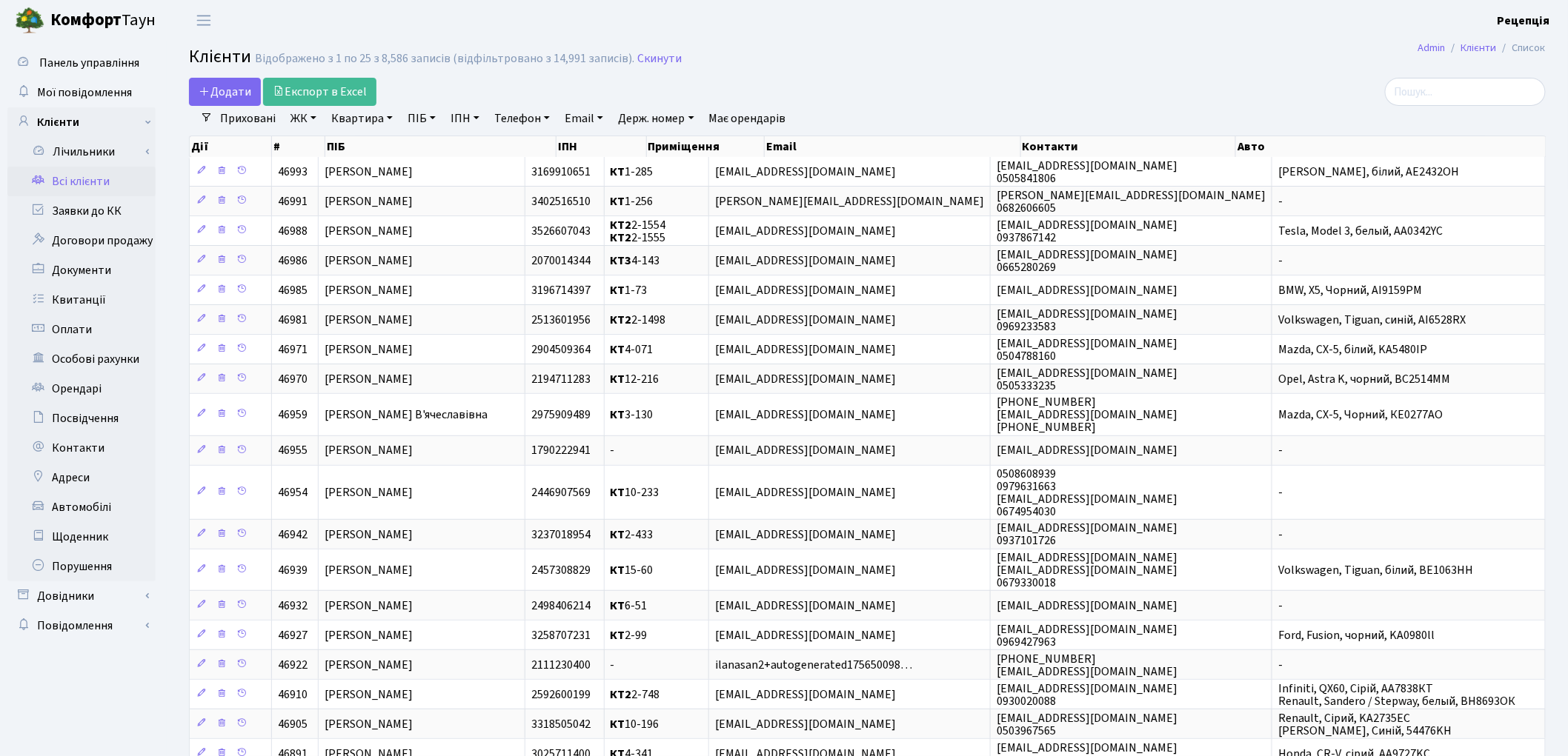
click at [306, 124] on link "ЖК" at bounding box center [304, 118] width 38 height 25
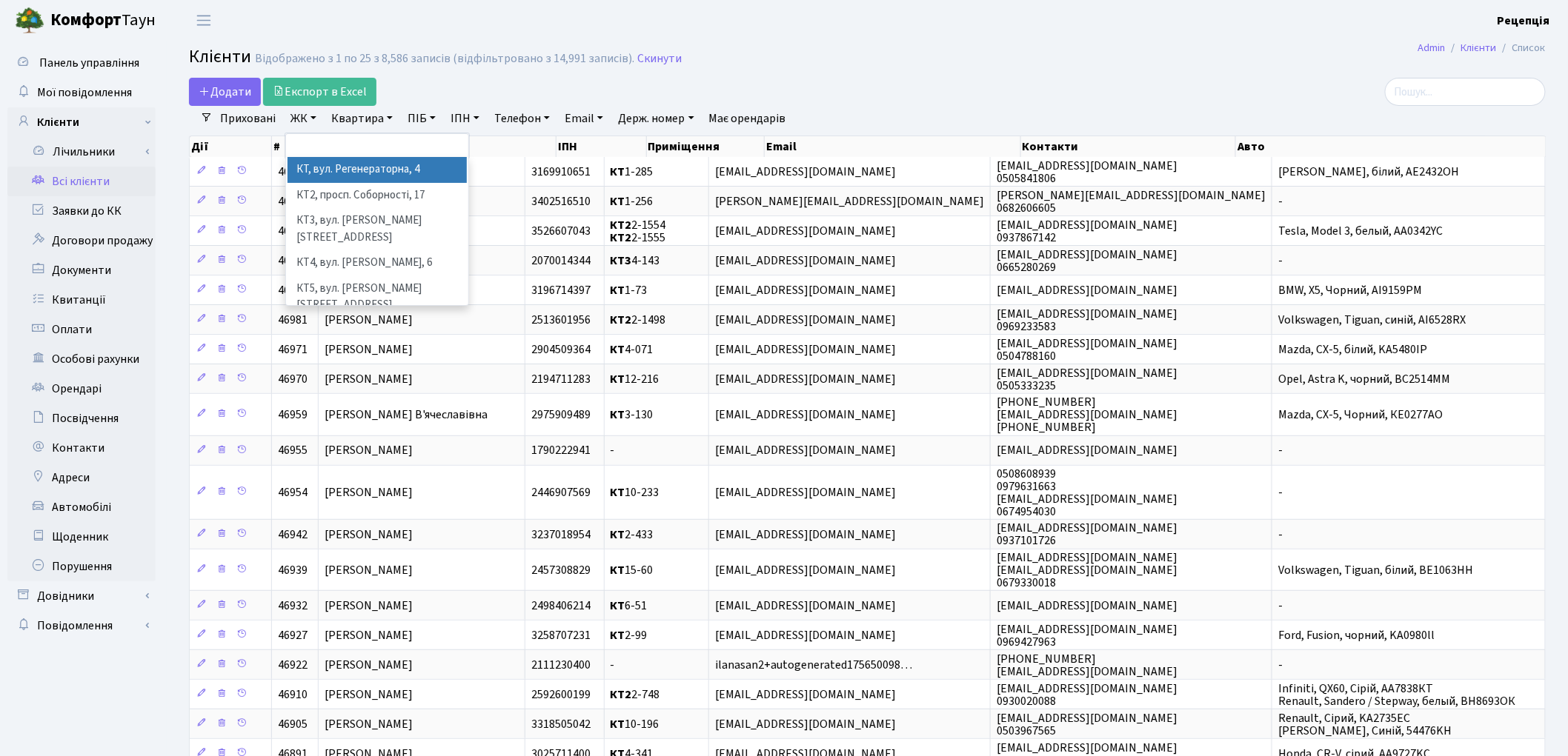
click at [359, 169] on li "КТ, вул. Регенераторна, 4" at bounding box center [377, 170] width 179 height 26
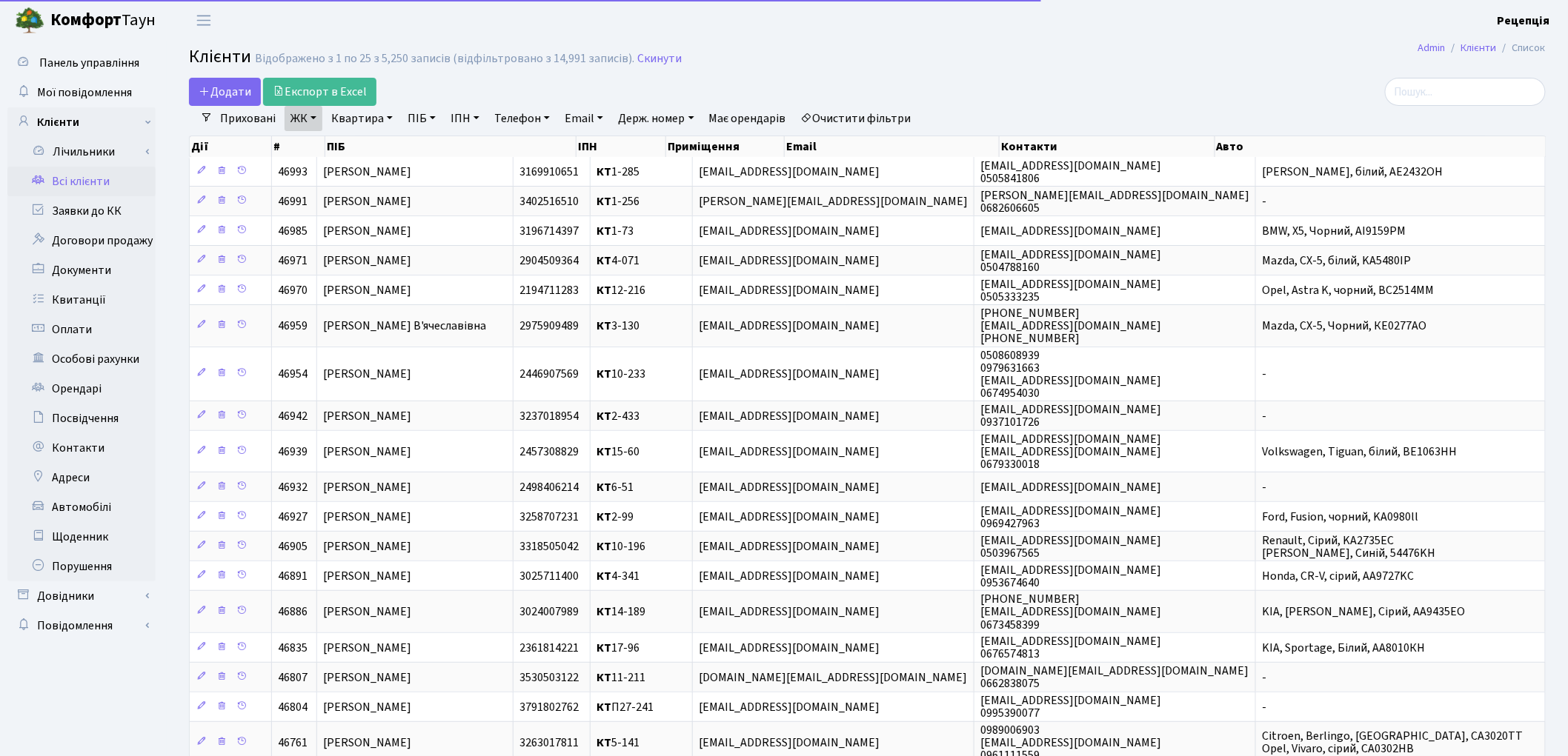
click at [348, 123] on link "Квартира" at bounding box center [363, 118] width 74 height 25
type input "6-137"
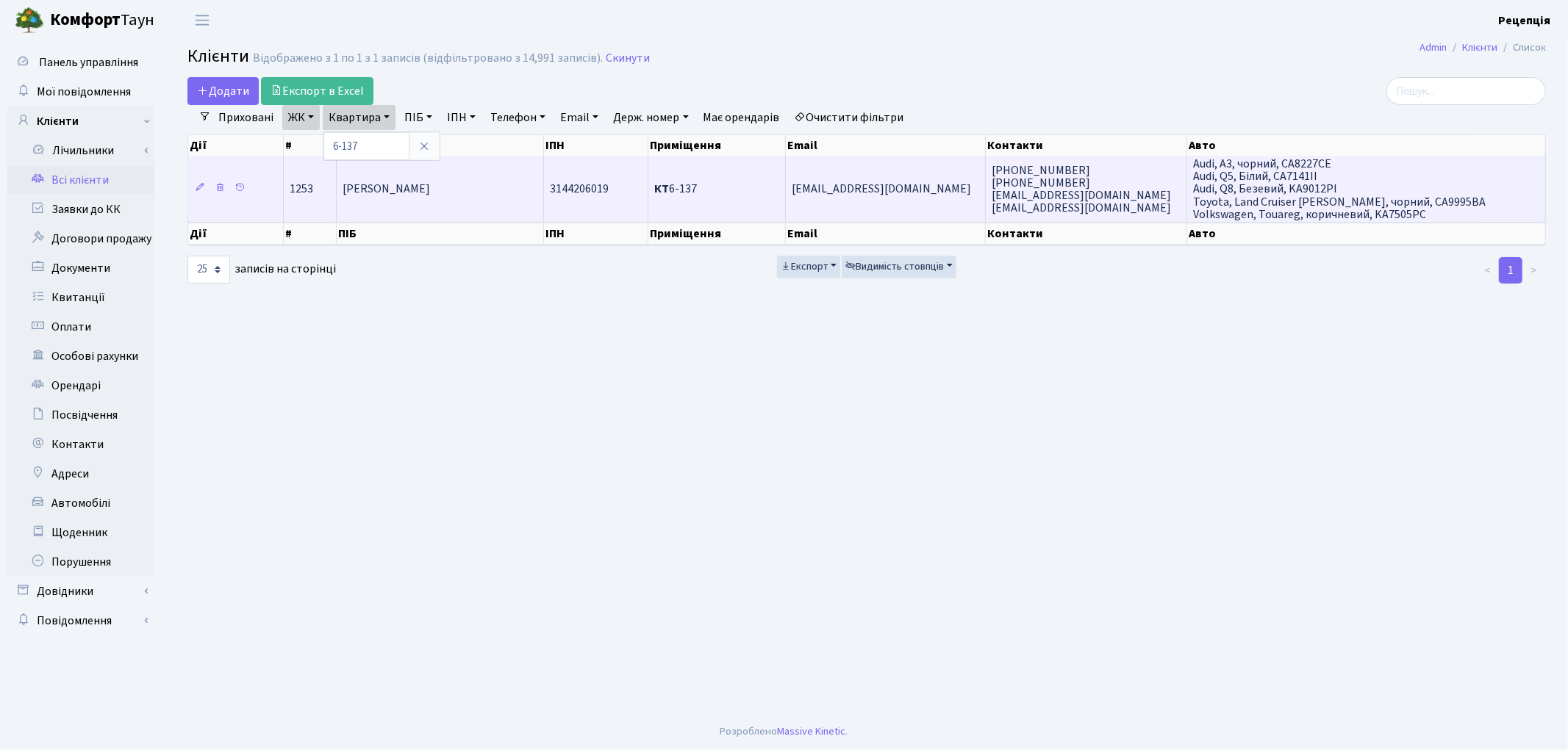
click at [416, 195] on td "[PERSON_NAME]" at bounding box center [441, 188] width 208 height 66
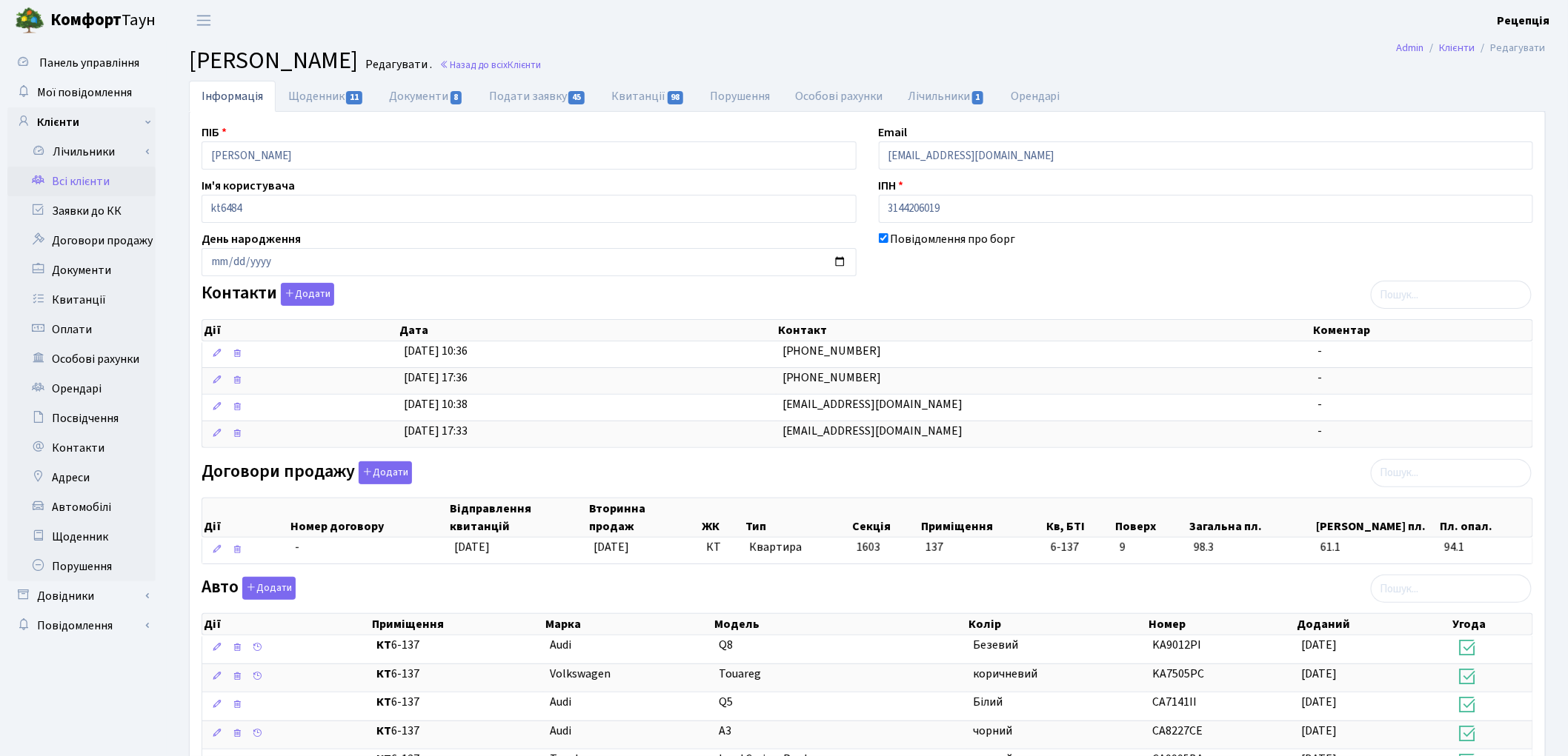
click at [87, 183] on link "Всі клієнти" at bounding box center [81, 181] width 148 height 30
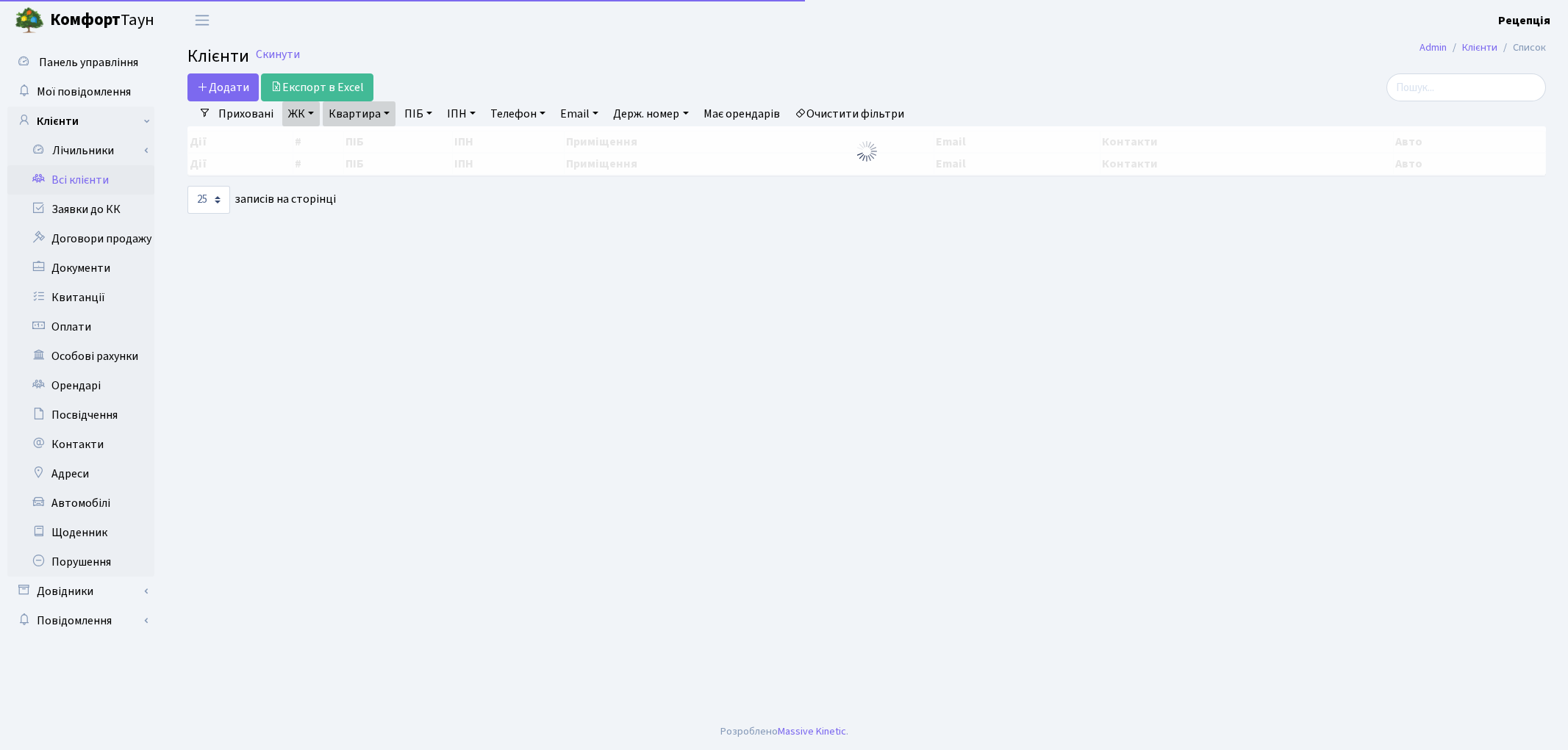
select select "25"
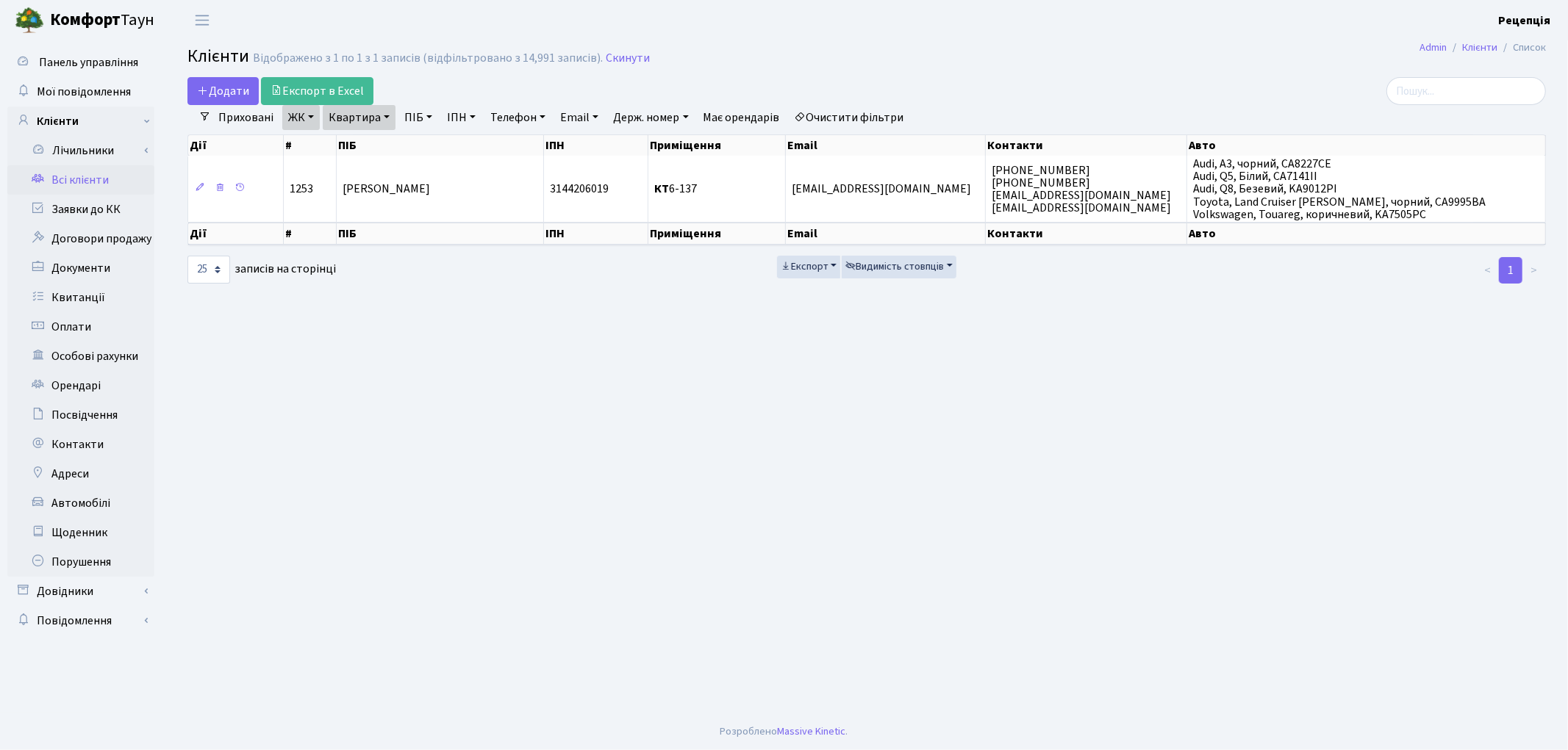
click at [87, 173] on link "Всі клієнти" at bounding box center [81, 180] width 147 height 30
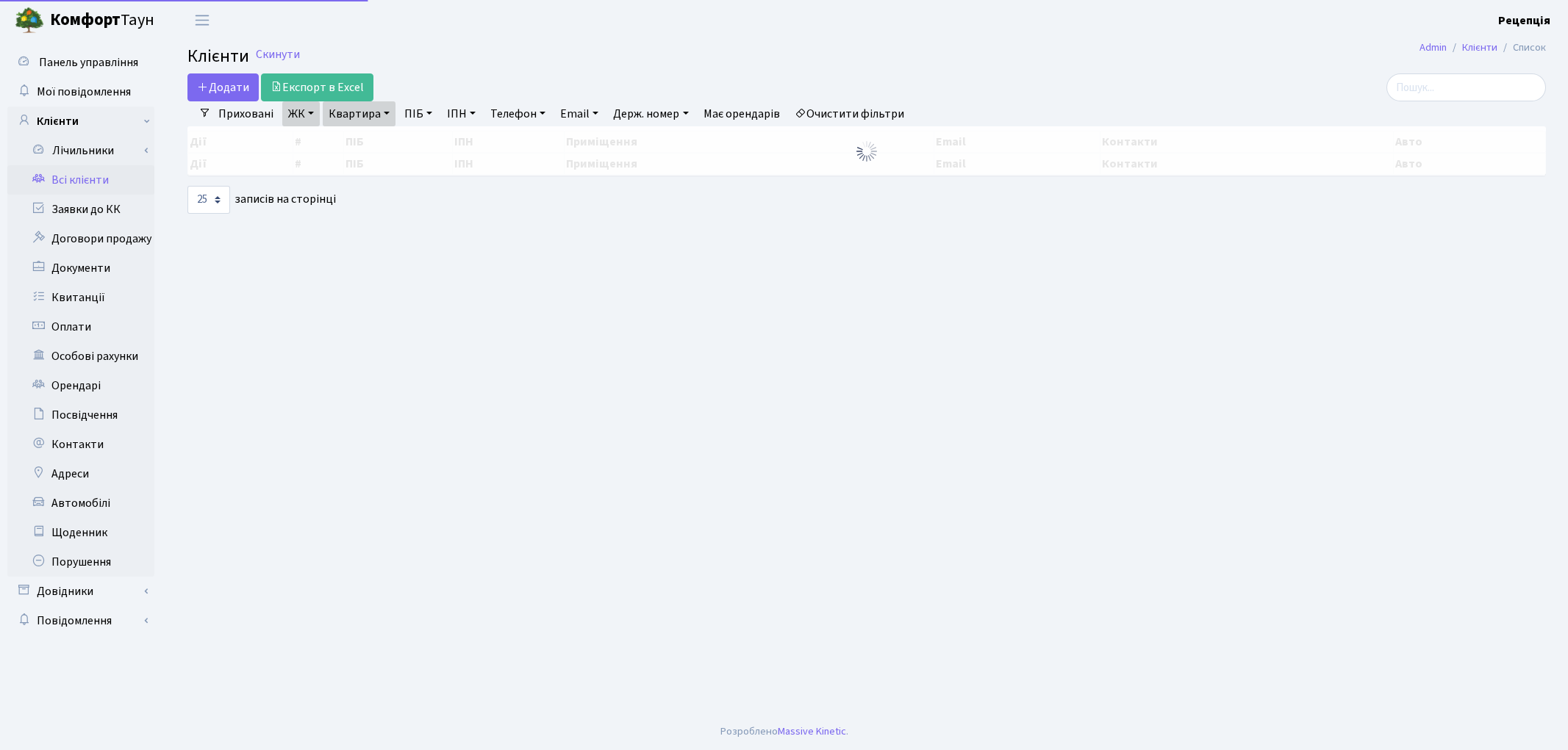
select select "25"
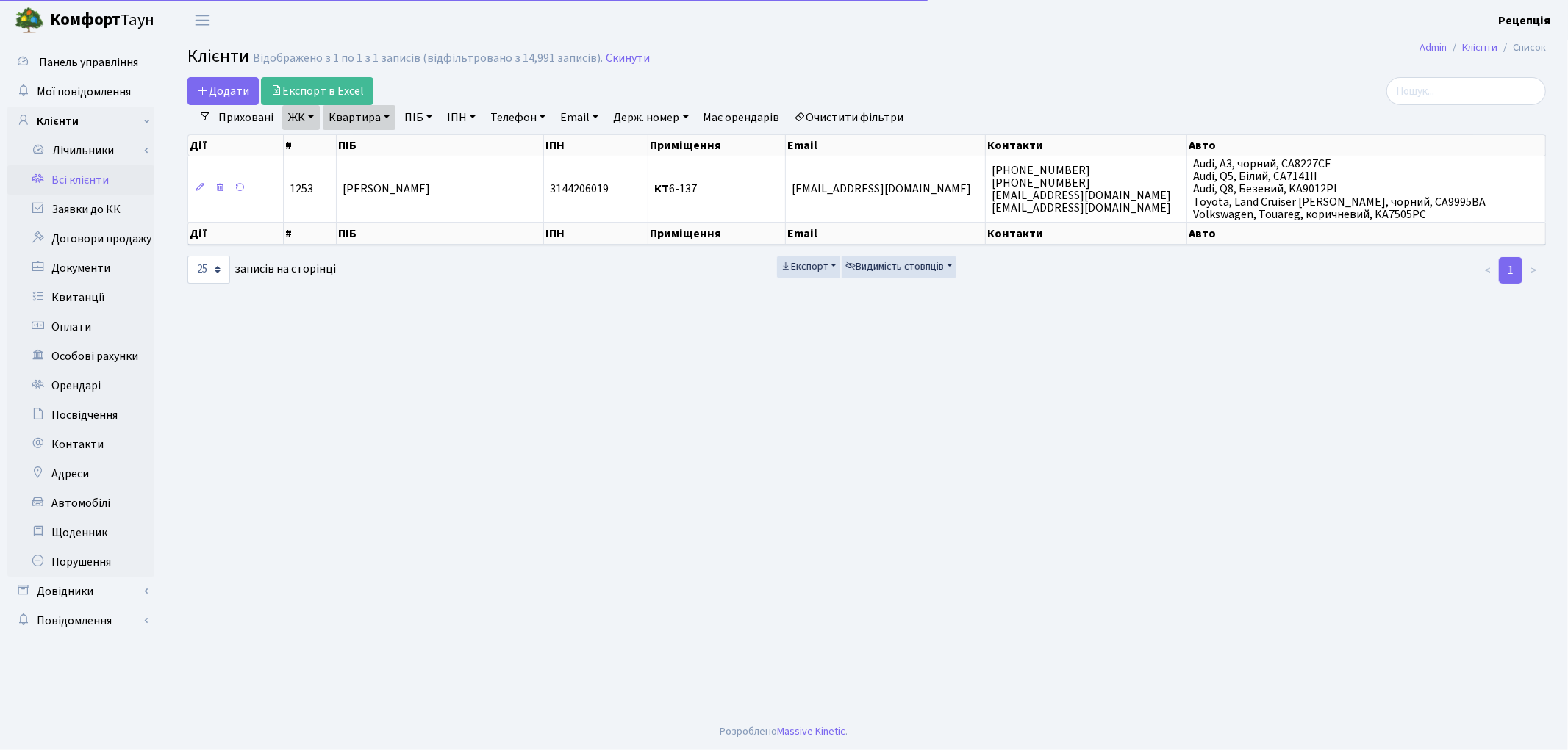
click at [868, 113] on link "Очистити фільтри" at bounding box center [849, 117] width 121 height 25
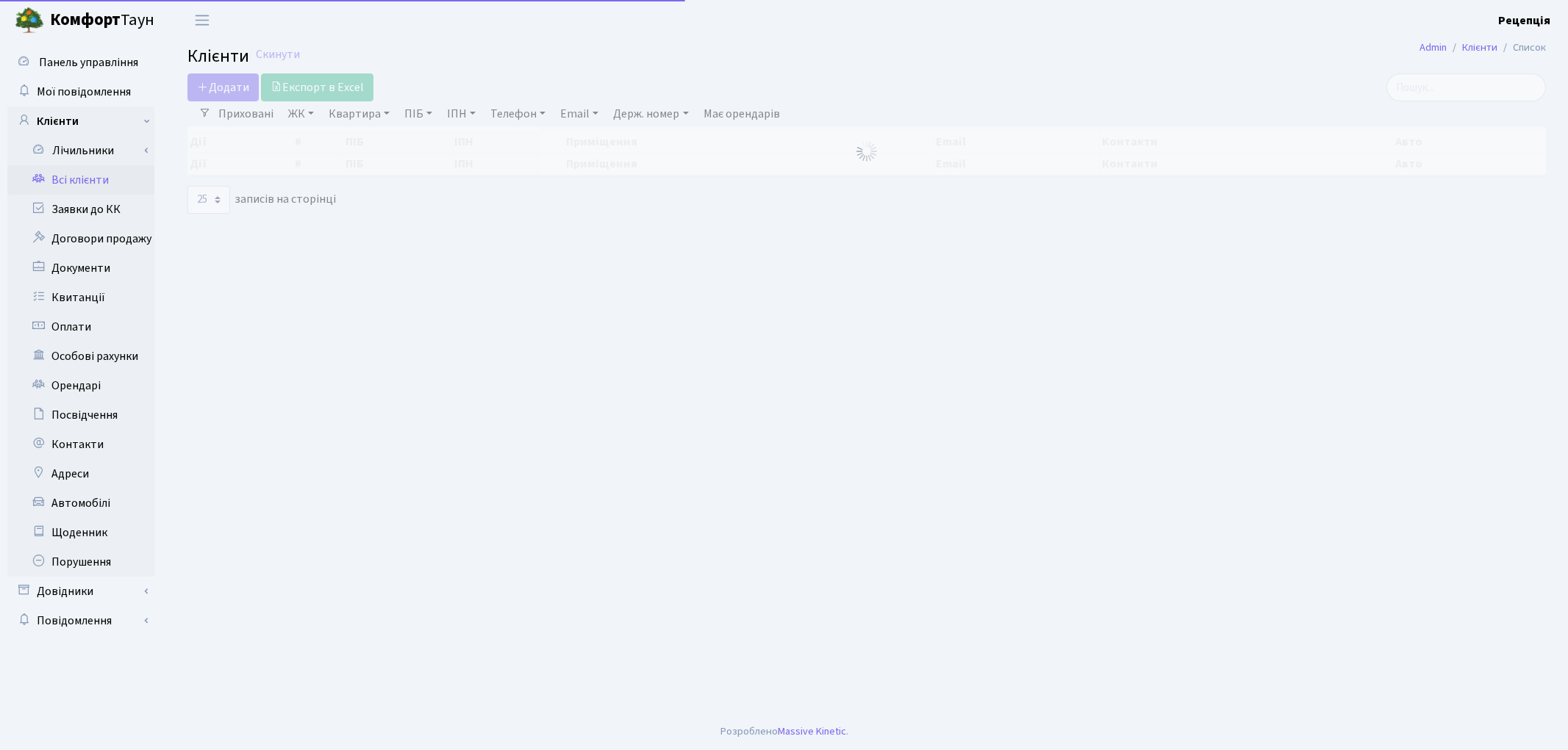
select select "25"
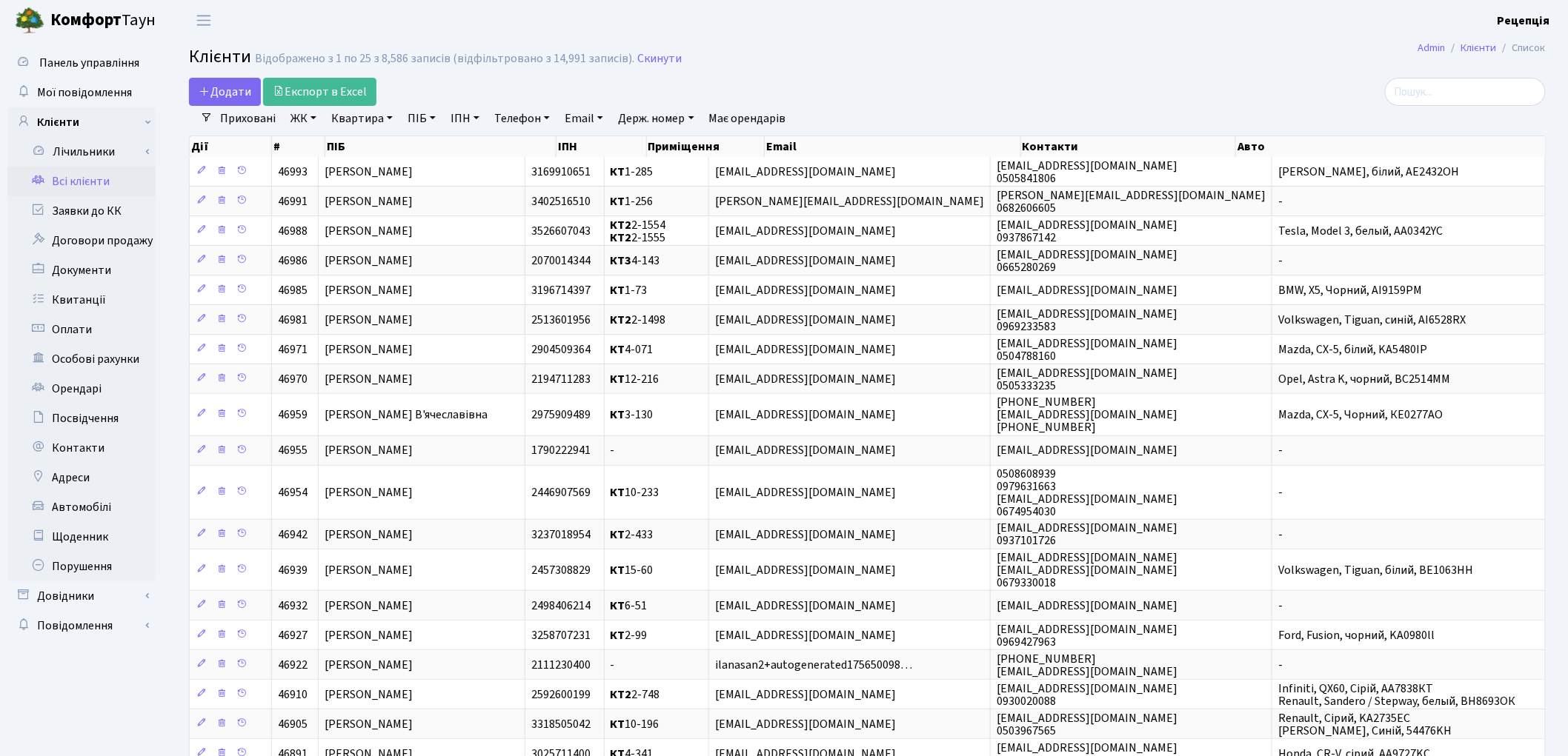
click at [312, 121] on link "ЖК" at bounding box center [304, 118] width 38 height 25
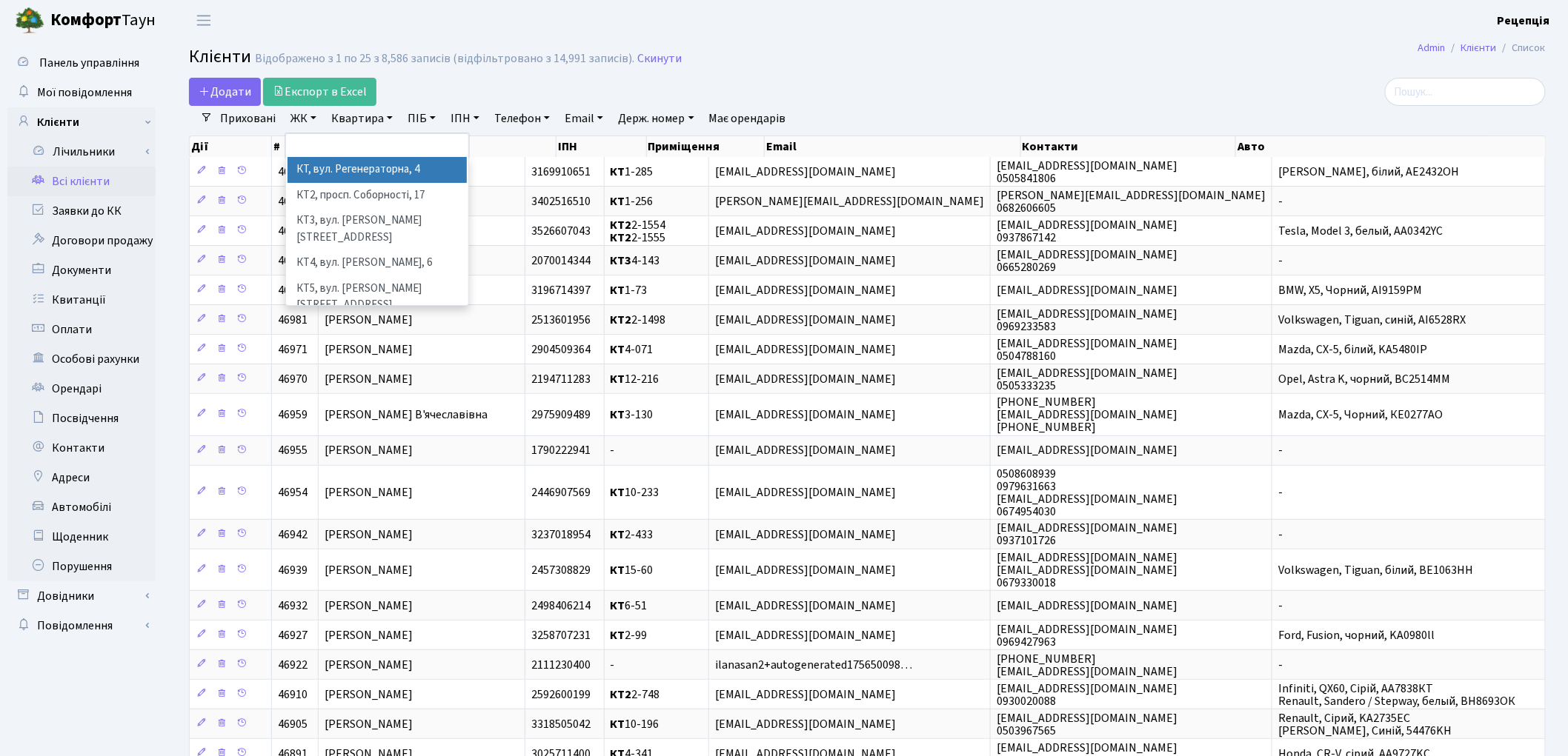
click at [335, 169] on li "КТ, вул. Регенераторна, 4" at bounding box center [377, 170] width 179 height 26
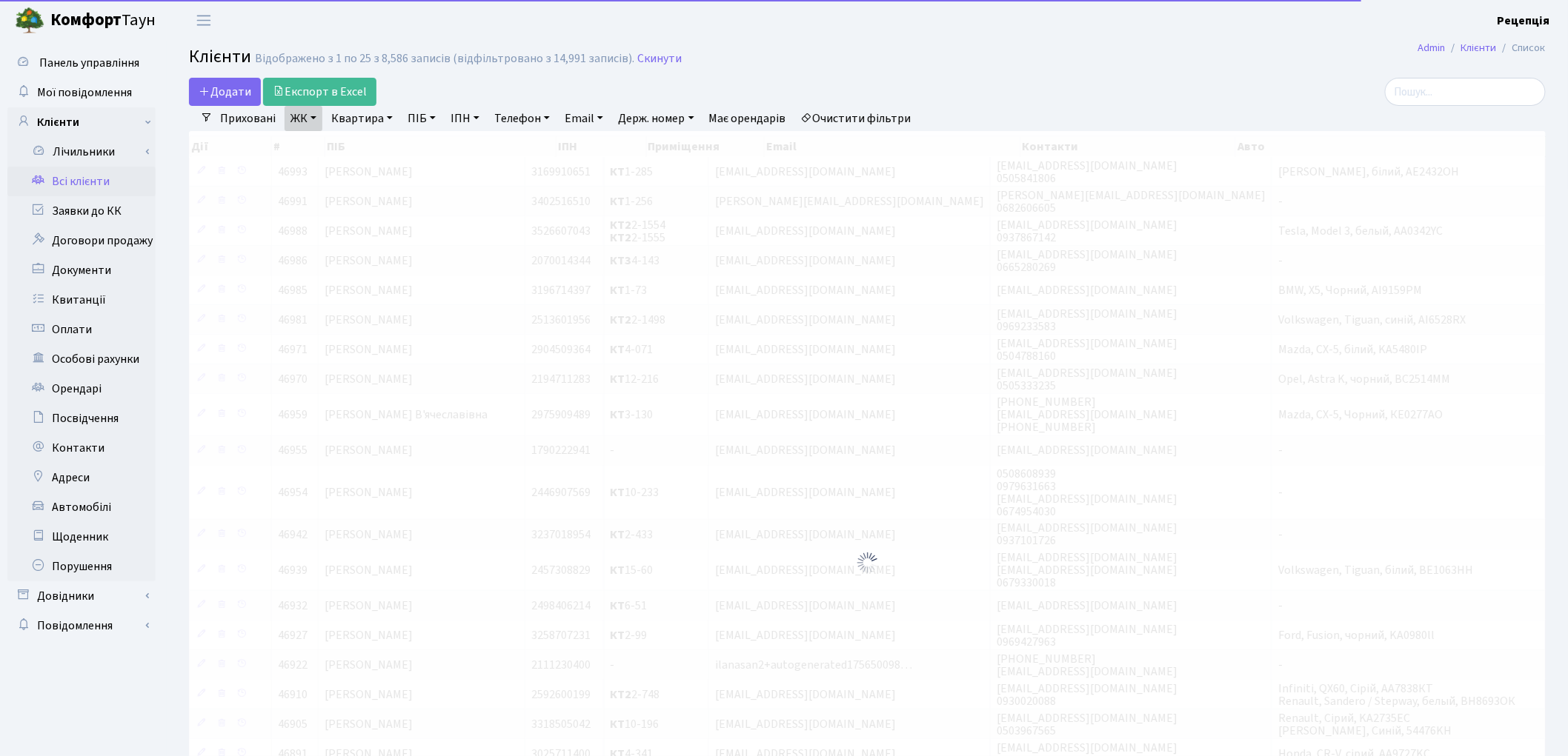
click at [357, 123] on link "Квартира" at bounding box center [363, 118] width 74 height 25
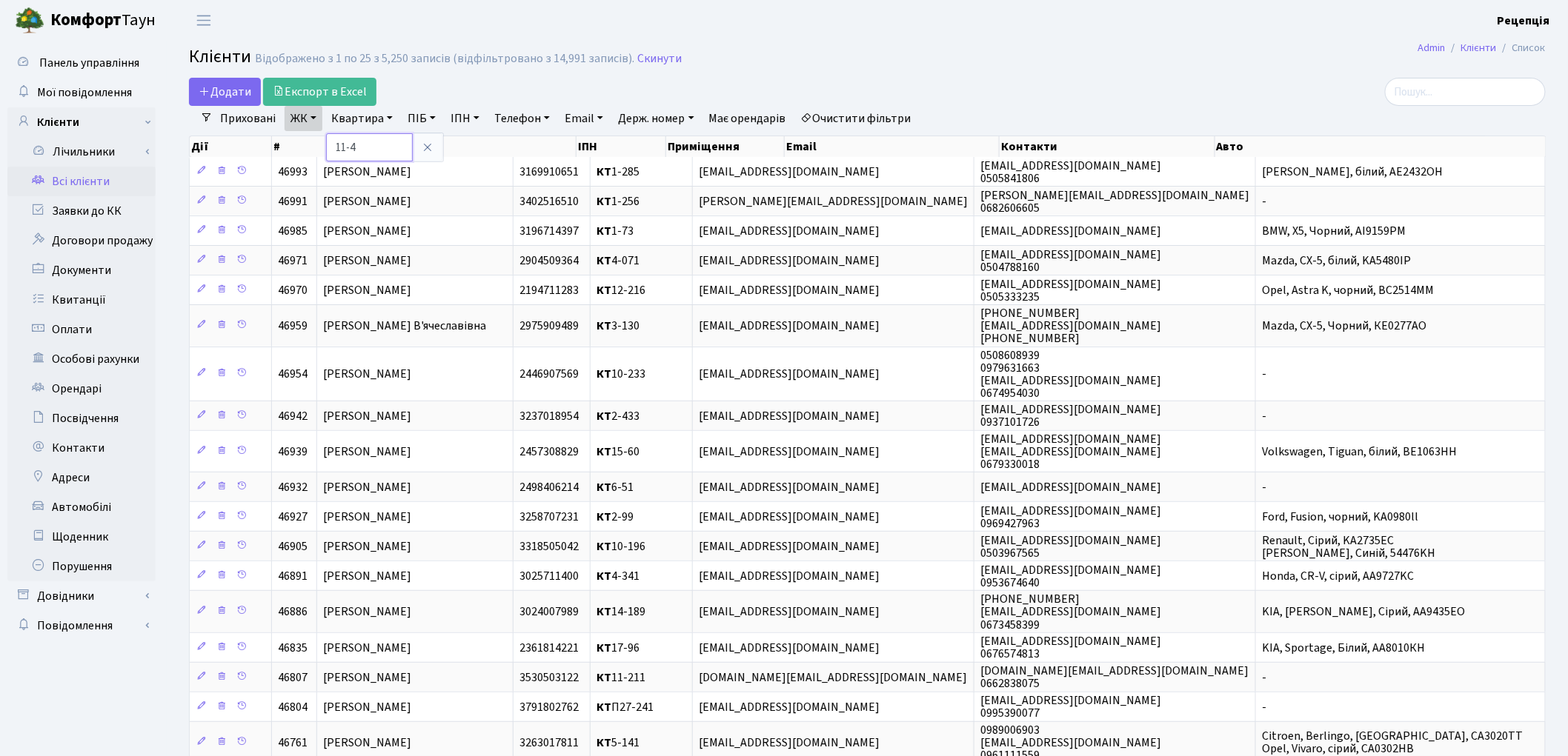
type input "11-4"
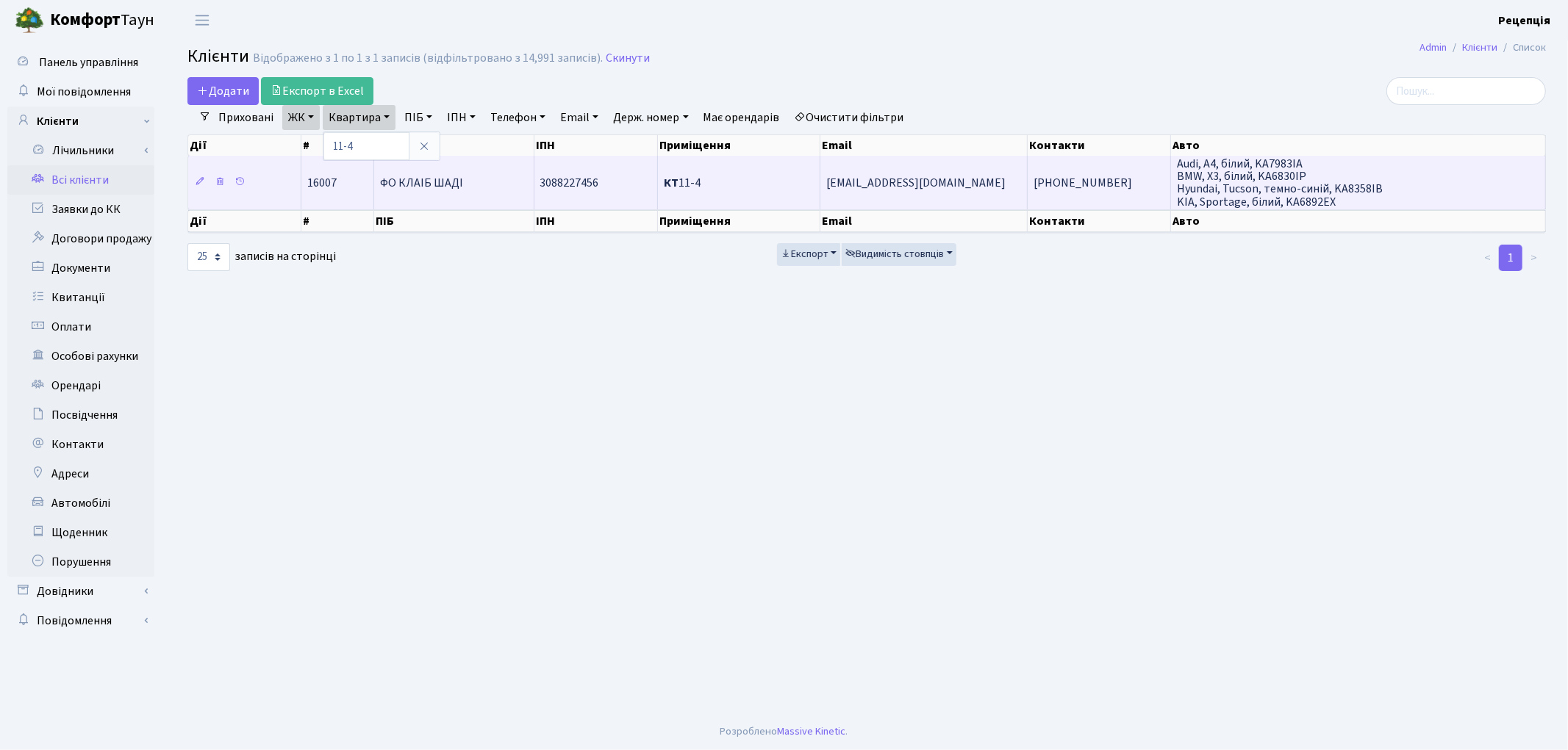
click at [486, 194] on td "ФО КЛАІБ ШАДІ" at bounding box center [454, 182] width 161 height 53
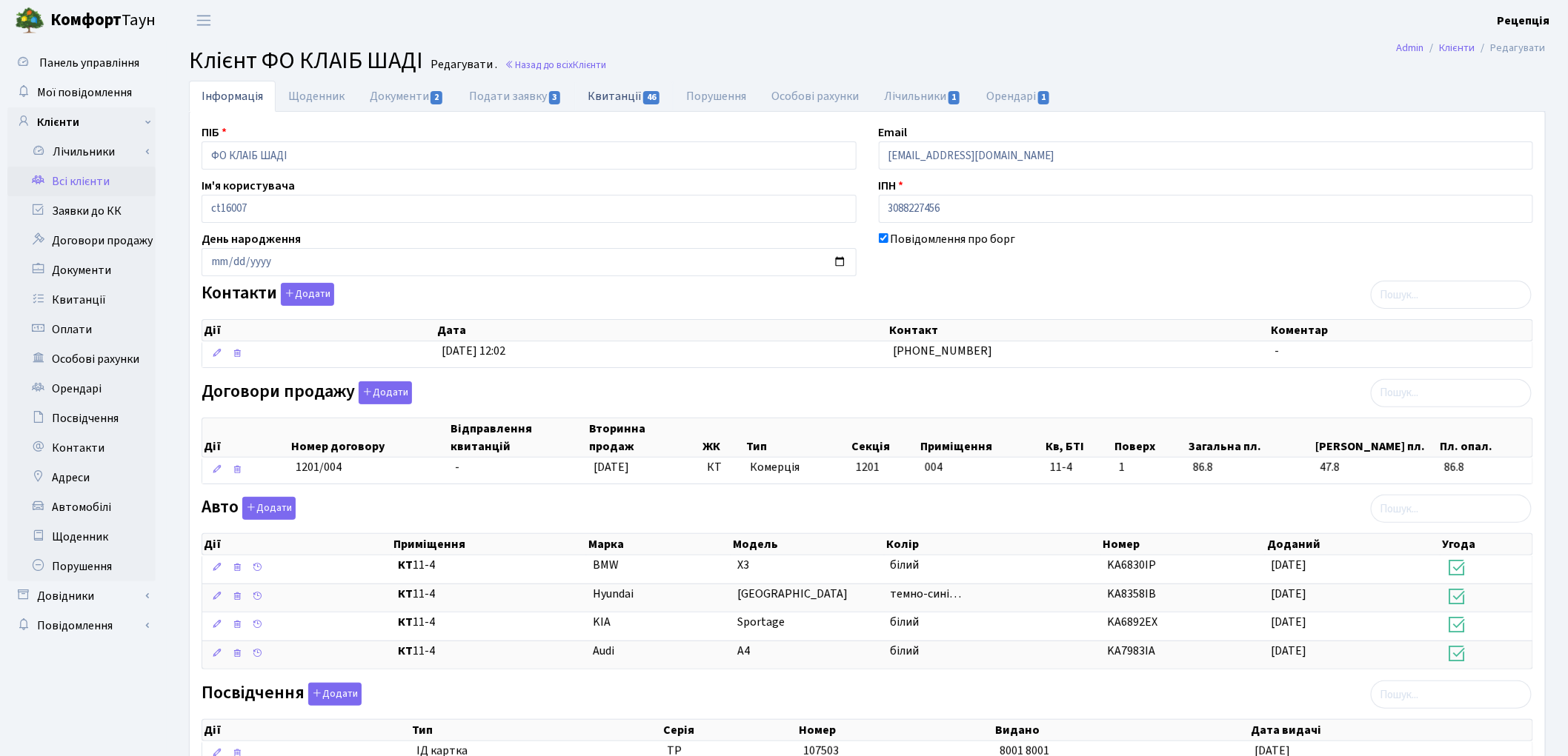
click at [601, 97] on link "Квитанції 46" at bounding box center [624, 95] width 99 height 30
select select "25"
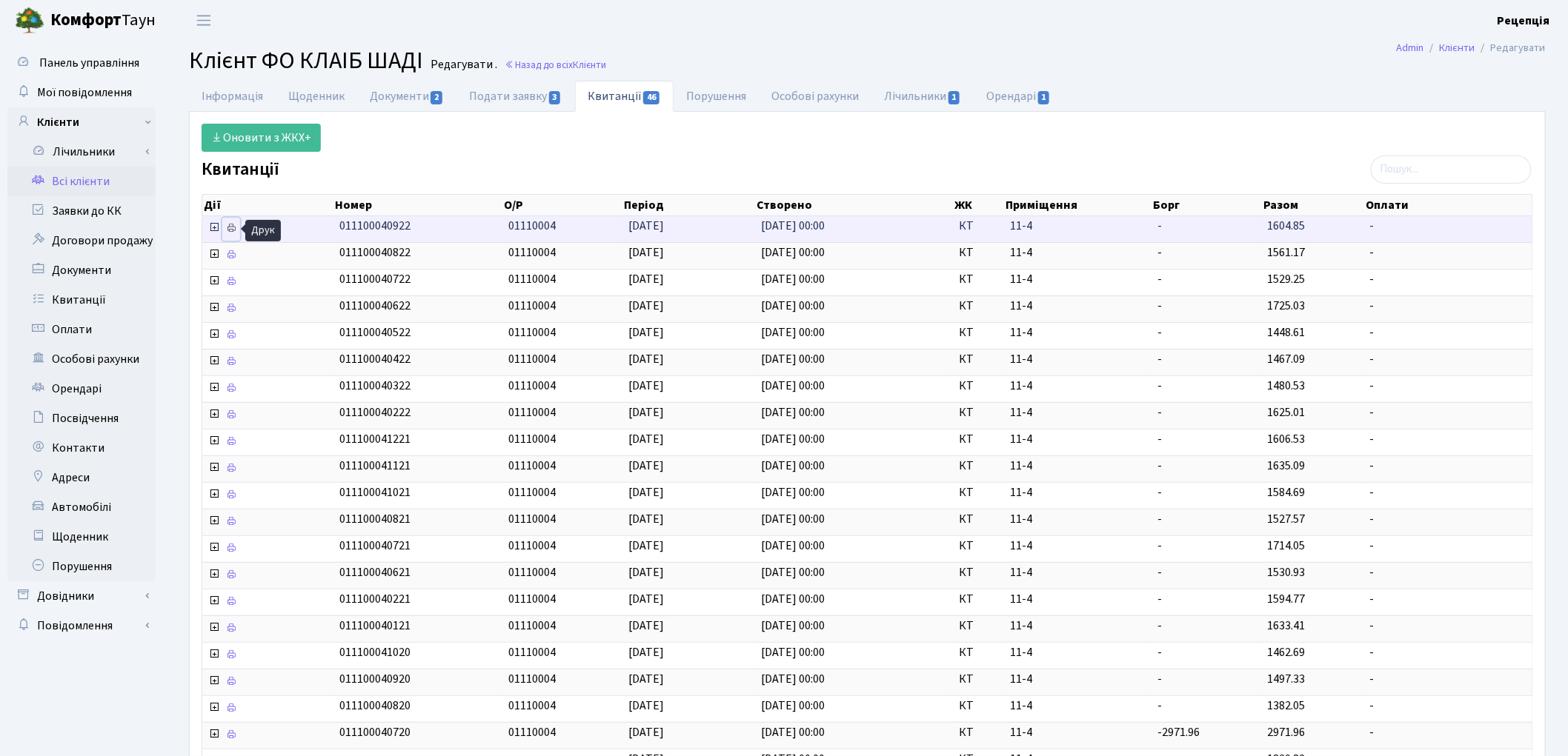
click at [226, 228] on icon at bounding box center [231, 228] width 11 height 11
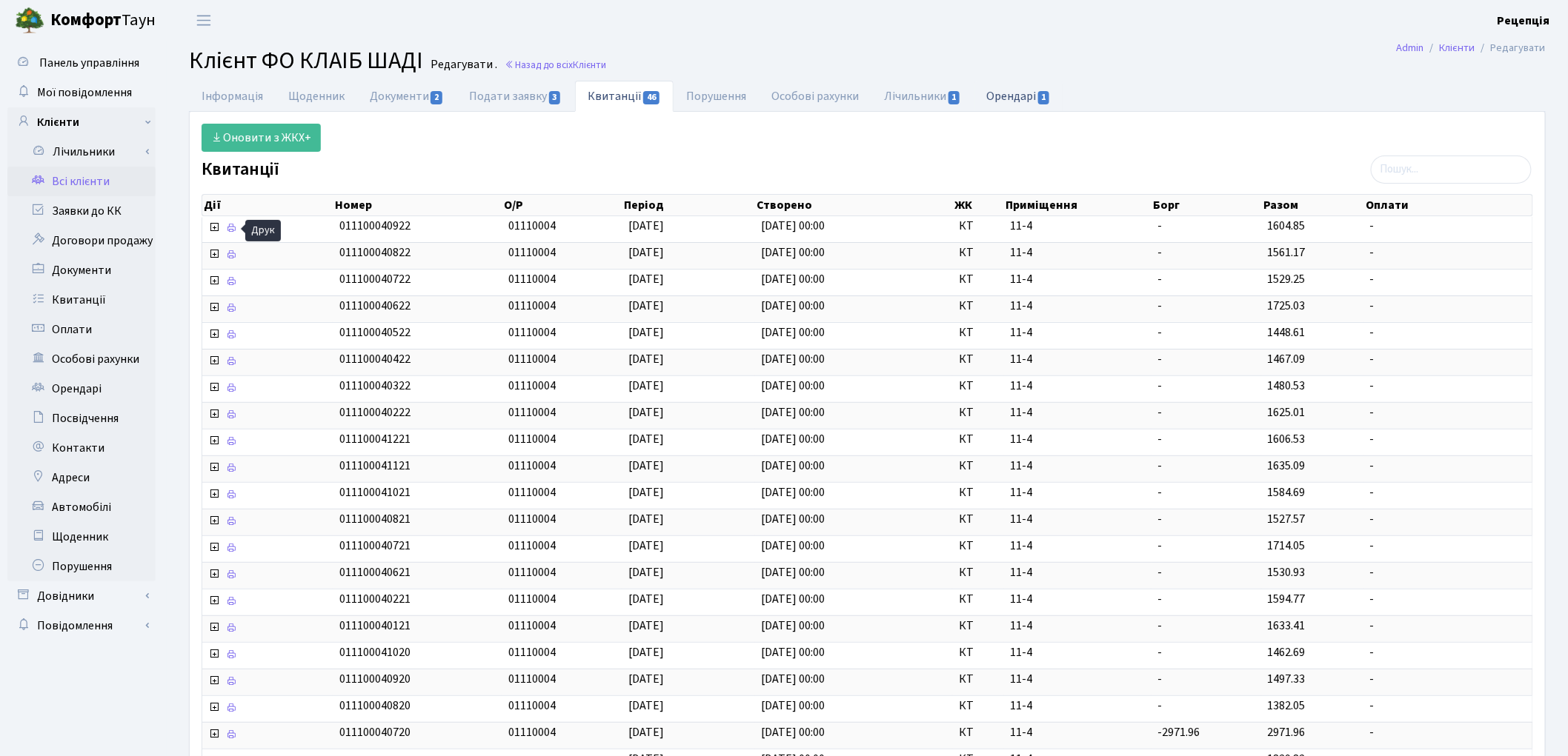
click at [1002, 105] on link "Орендарі 1" at bounding box center [1019, 95] width 89 height 30
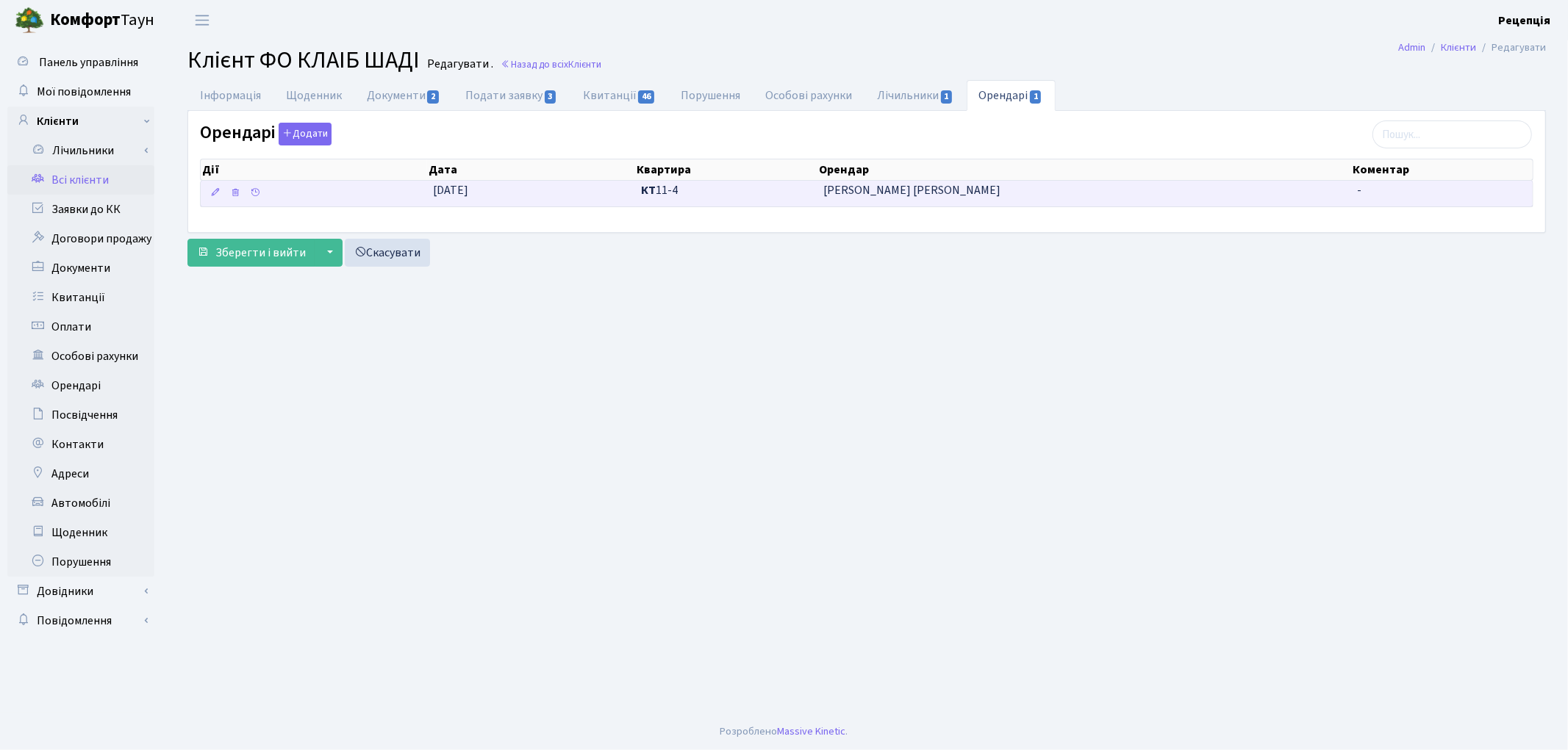
click at [949, 184] on span "[PERSON_NAME] [PERSON_NAME]" at bounding box center [1084, 191] width 522 height 17
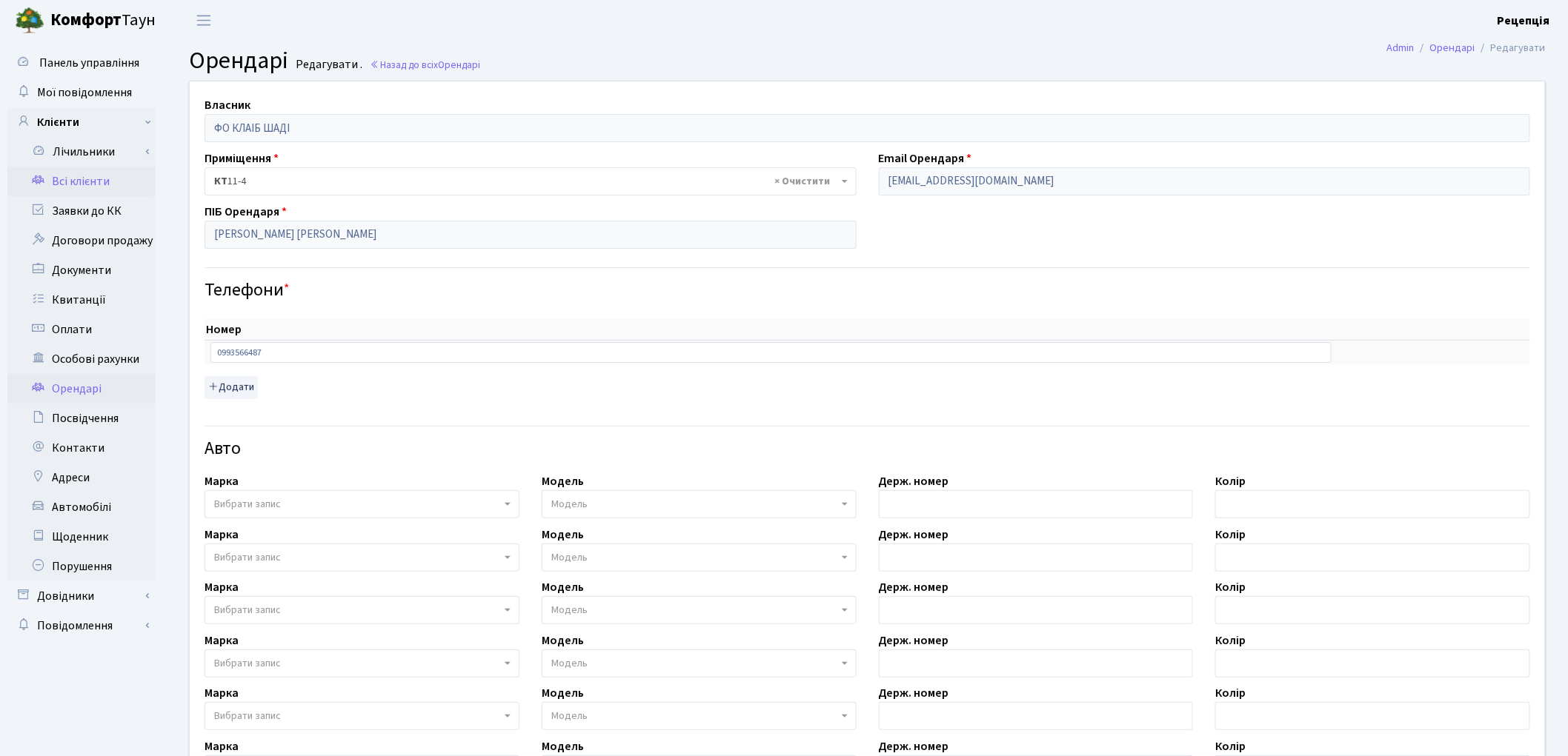
click at [52, 178] on link "Всі клієнти" at bounding box center [81, 181] width 148 height 30
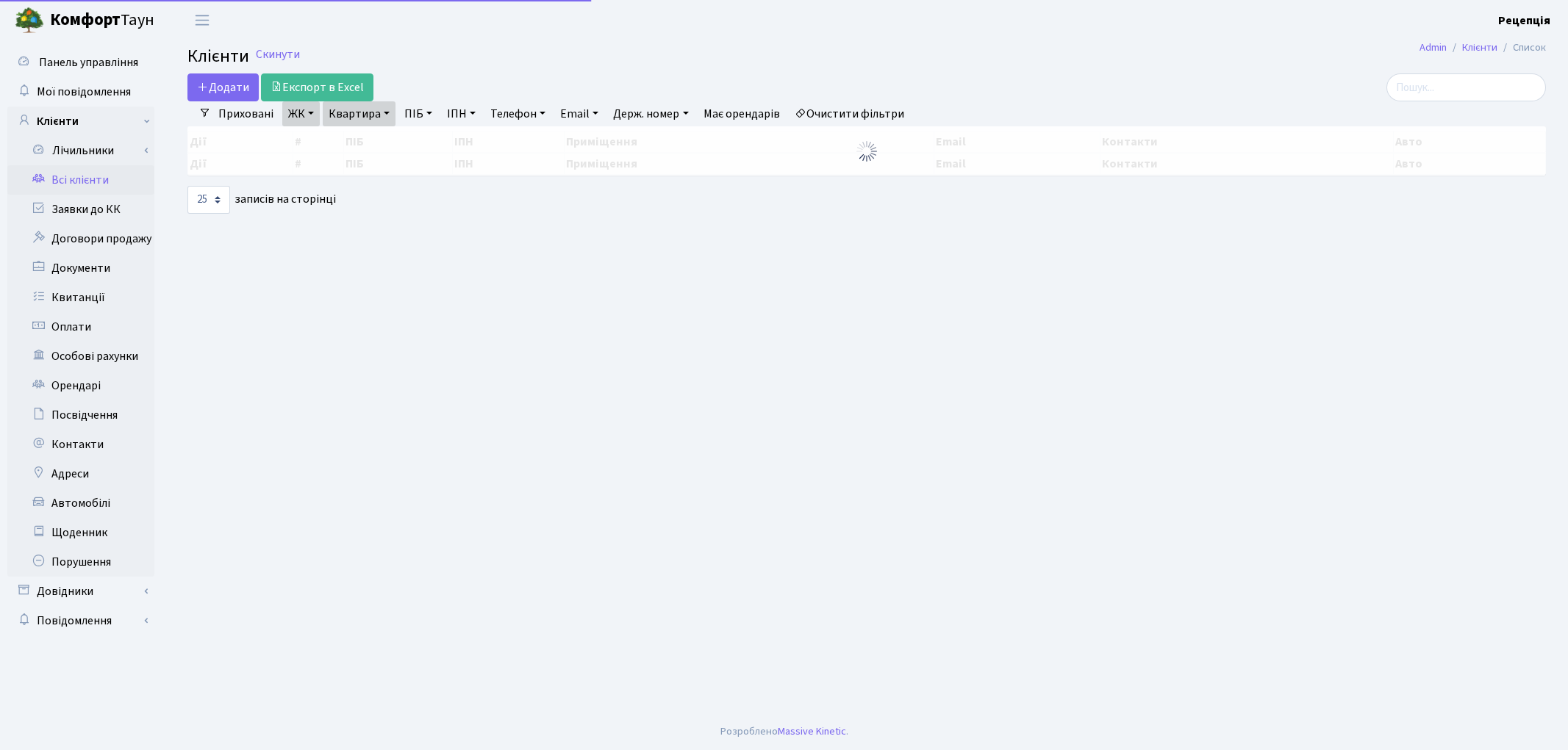
select select "25"
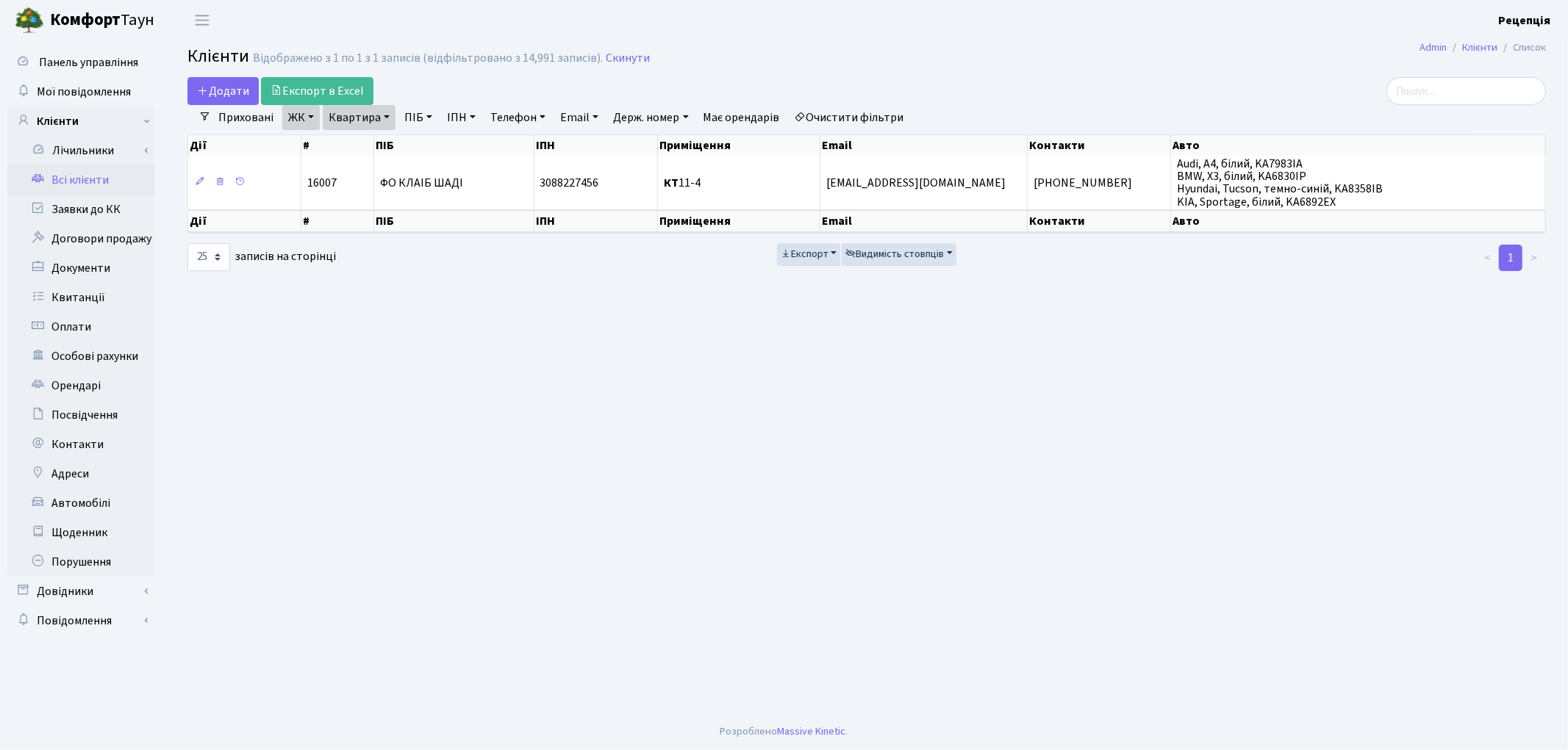
drag, startPoint x: 872, startPoint y: 111, endPoint x: 891, endPoint y: 106, distance: 19.6
click at [872, 111] on link "Очистити фільтри" at bounding box center [849, 117] width 121 height 25
